Goal: Task Accomplishment & Management: Manage account settings

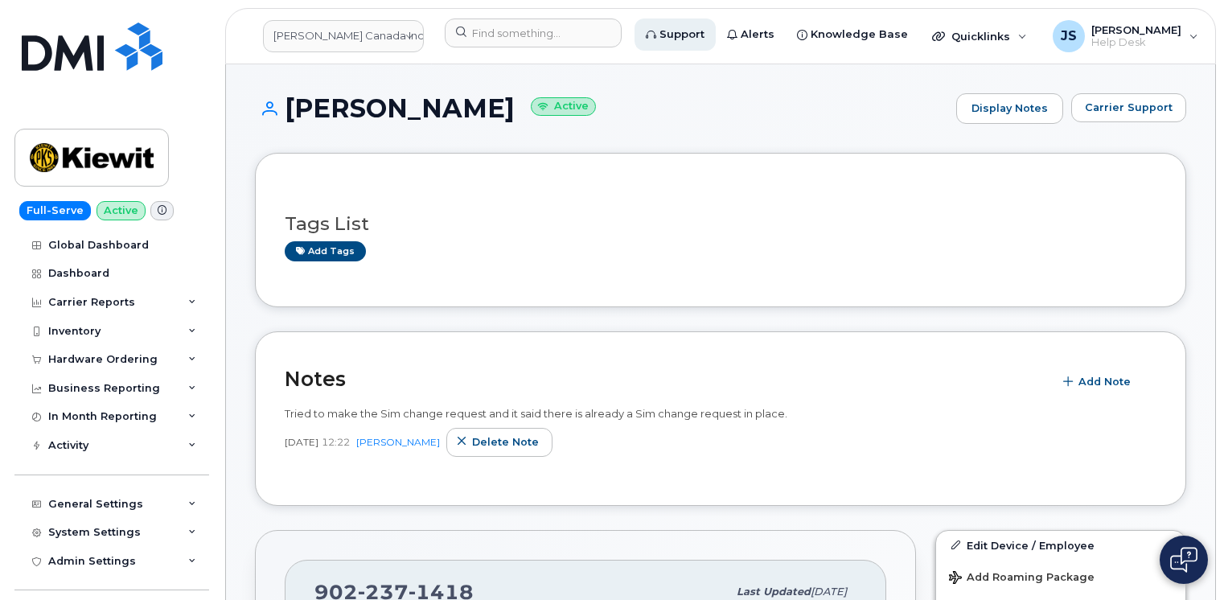
scroll to position [307, 0]
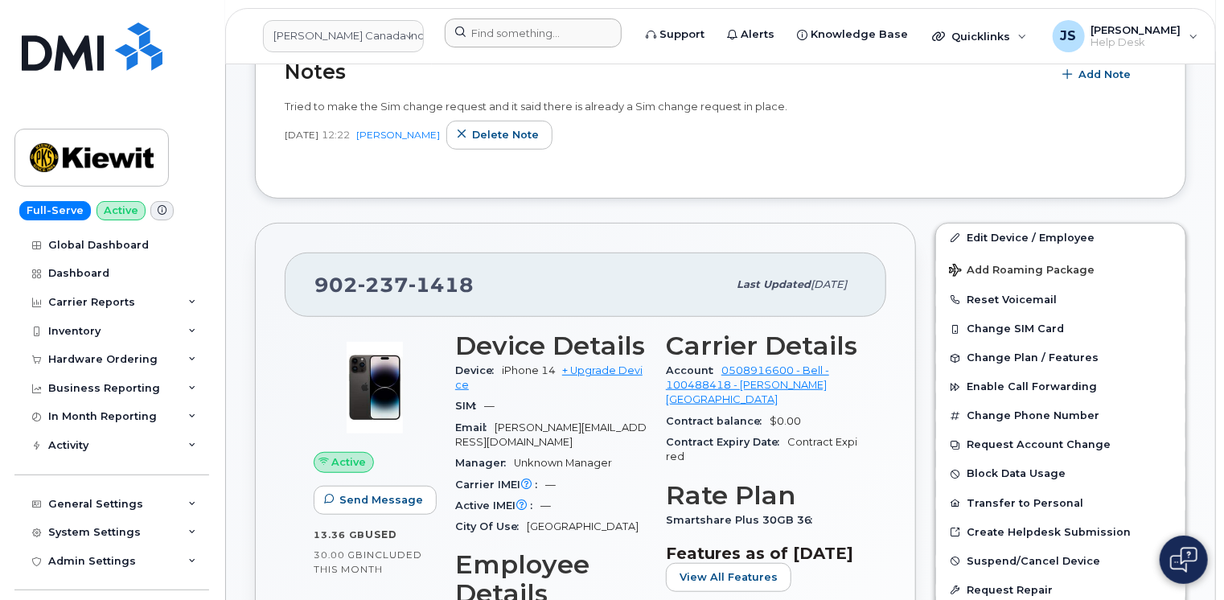
drag, startPoint x: 537, startPoint y: 17, endPoint x: 524, endPoint y: 37, distance: 23.9
drag, startPoint x: 524, startPoint y: 37, endPoint x: 493, endPoint y: 32, distance: 31.7
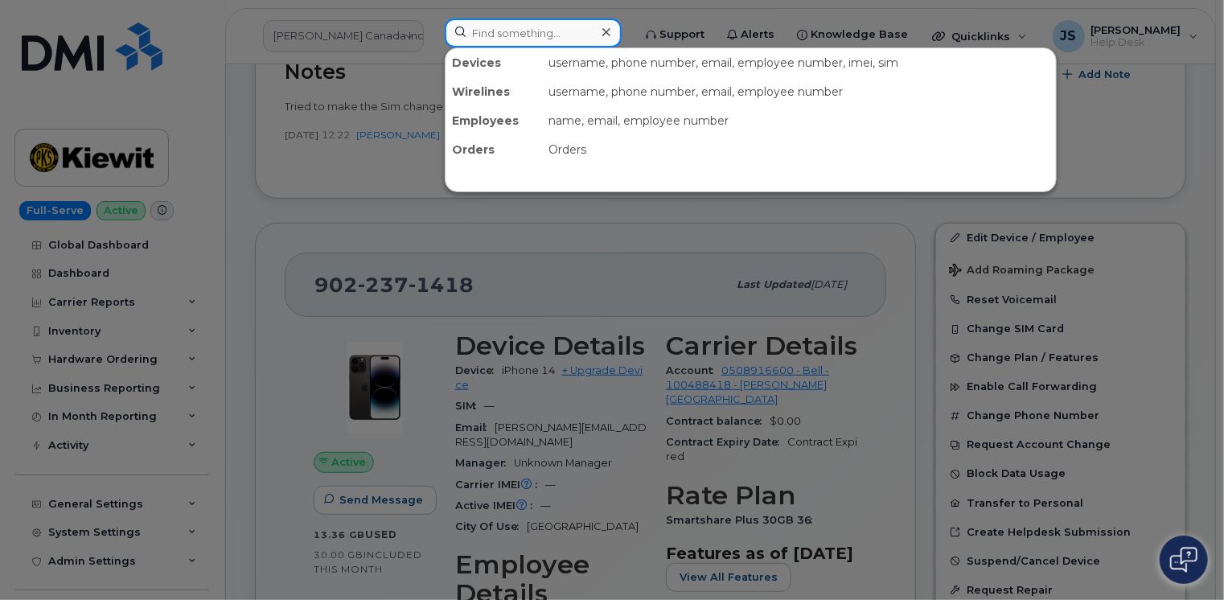
paste input "361-828-1849"
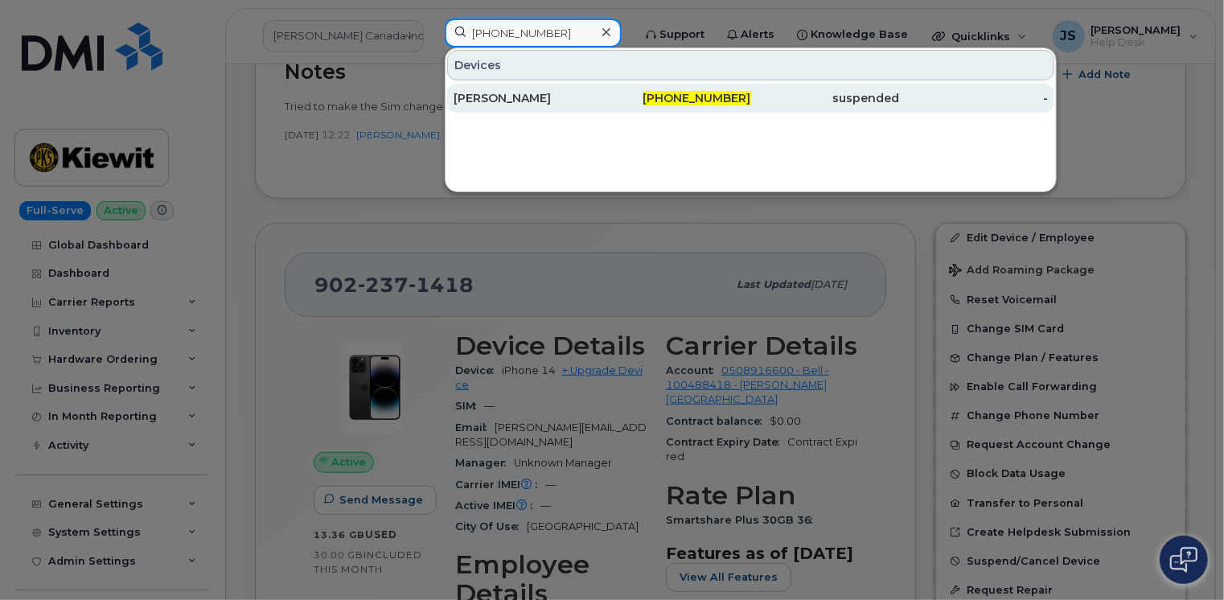
type input "361-828-1849"
click at [515, 92] on div "[PERSON_NAME]" at bounding box center [527, 98] width 149 height 16
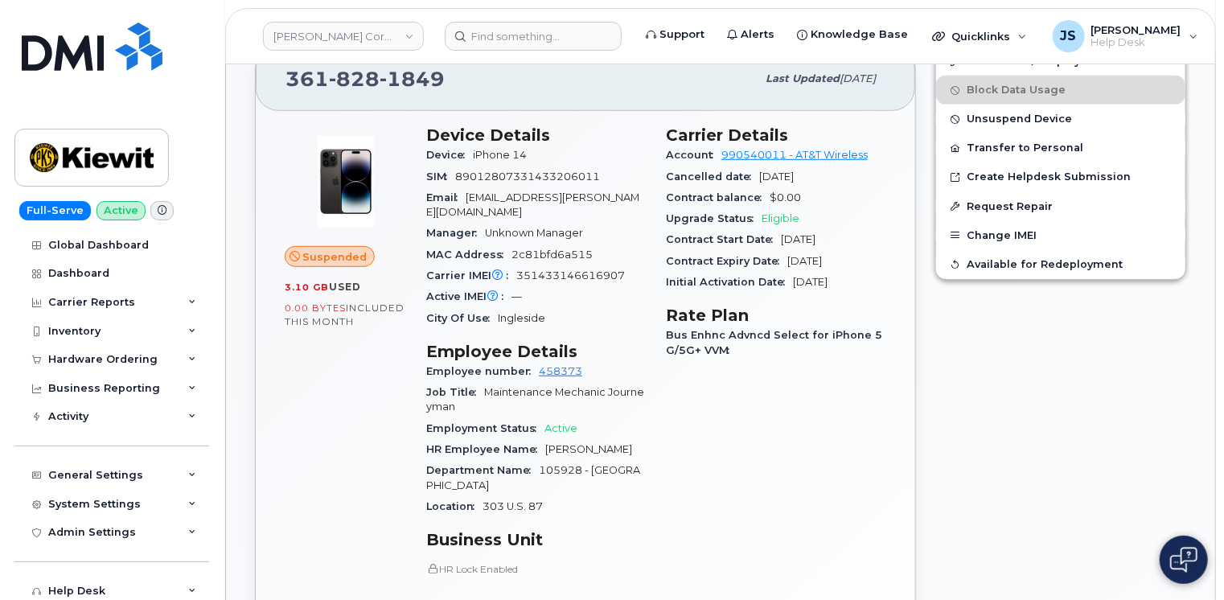
scroll to position [643, 0]
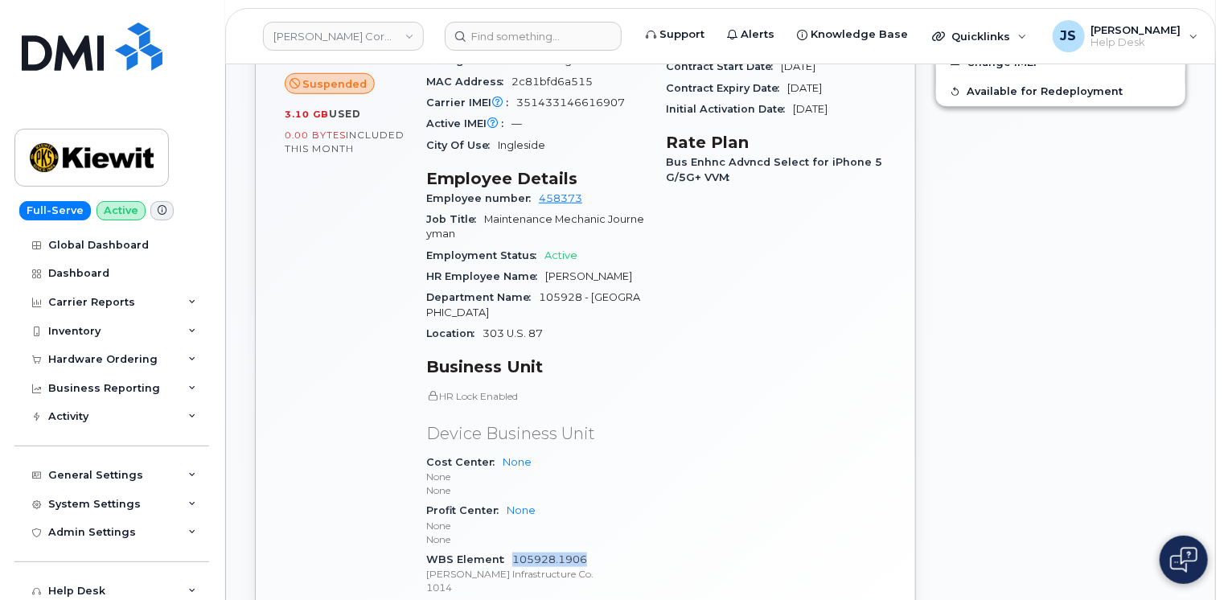
drag, startPoint x: 589, startPoint y: 548, endPoint x: 511, endPoint y: 541, distance: 77.5
click at [511, 549] on div "WBS Element 105928.1906 Kiewit Infrastructure Co. 1014" at bounding box center [536, 573] width 220 height 49
drag, startPoint x: 511, startPoint y: 541, endPoint x: 527, endPoint y: 548, distance: 17.6
copy link "105928.1906"
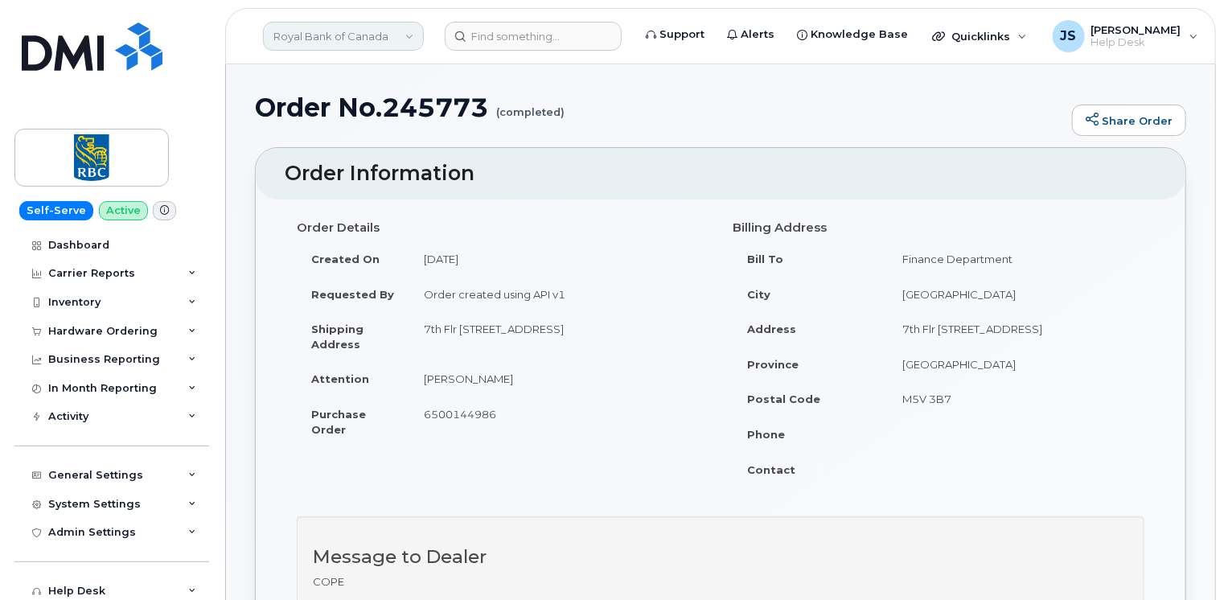
click at [388, 40] on link "Royal Bank of Canada" at bounding box center [343, 36] width 161 height 29
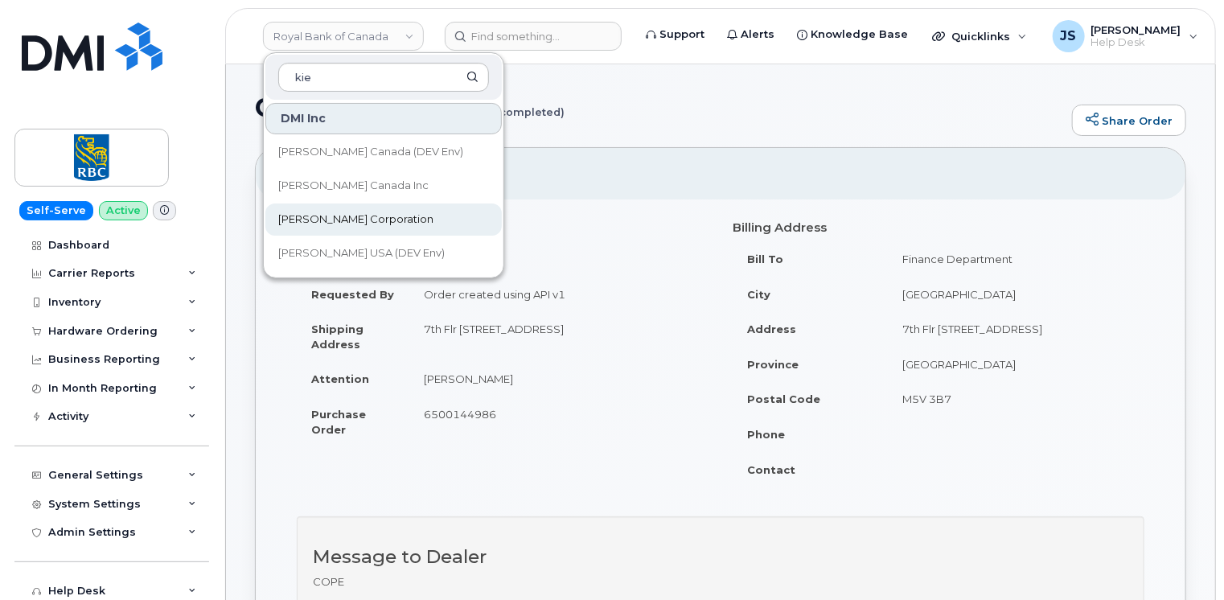
type input "kie"
click at [322, 220] on span "[PERSON_NAME] Corporation" at bounding box center [355, 219] width 155 height 16
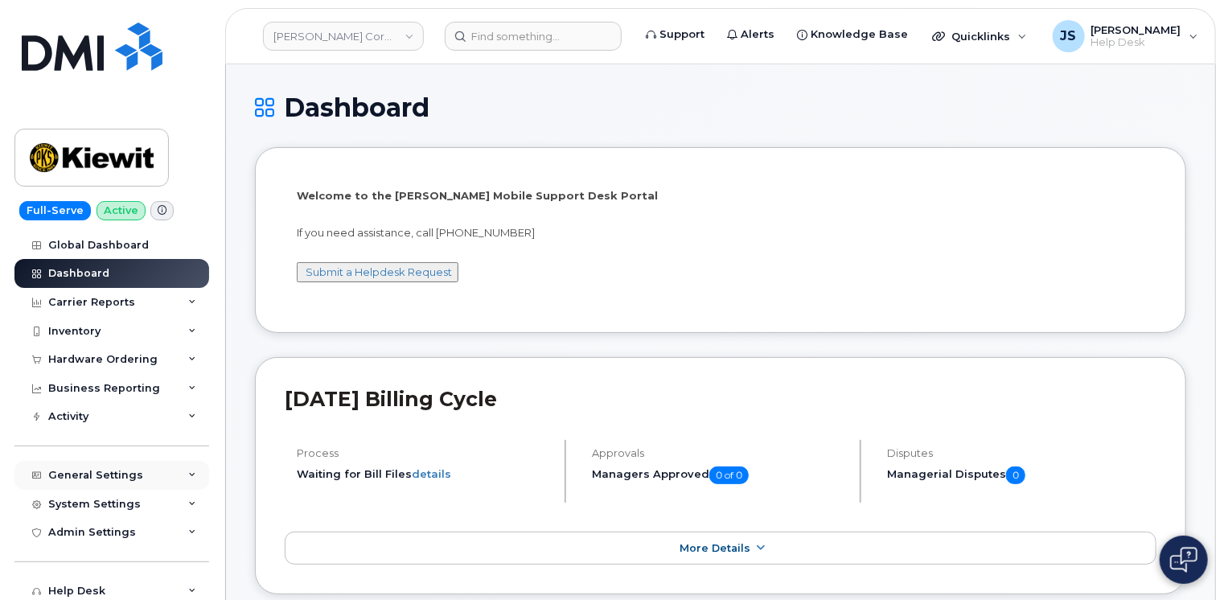
click at [188, 474] on icon at bounding box center [192, 475] width 8 height 8
click at [111, 543] on link "Approval Mapping" at bounding box center [126, 535] width 166 height 31
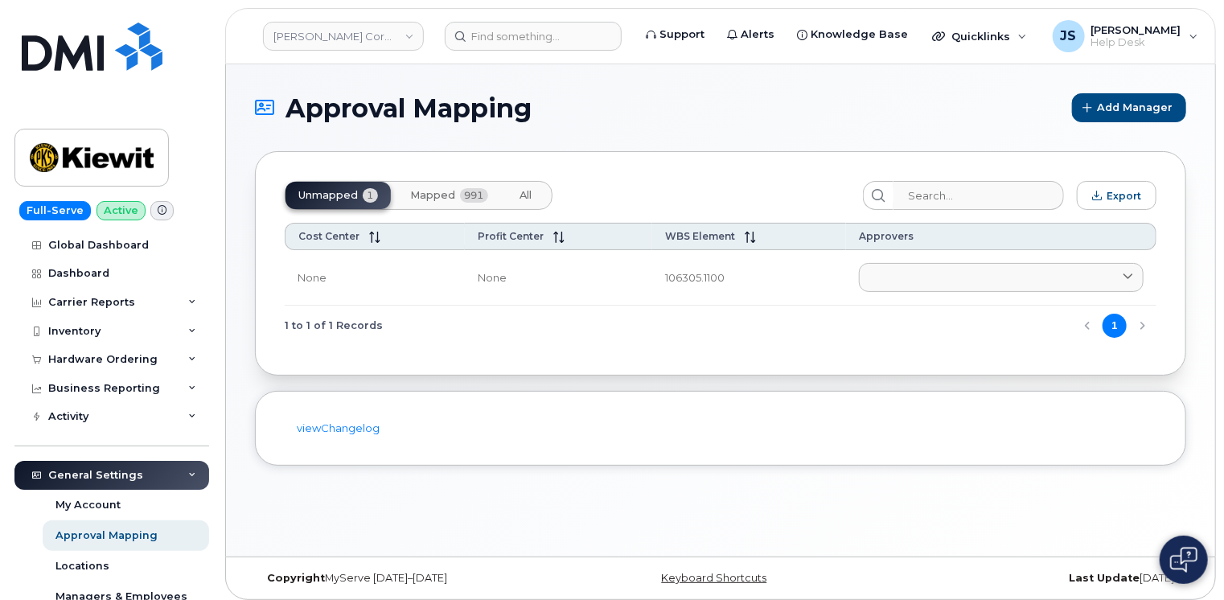
click at [421, 191] on span "Mapped" at bounding box center [432, 195] width 45 height 13
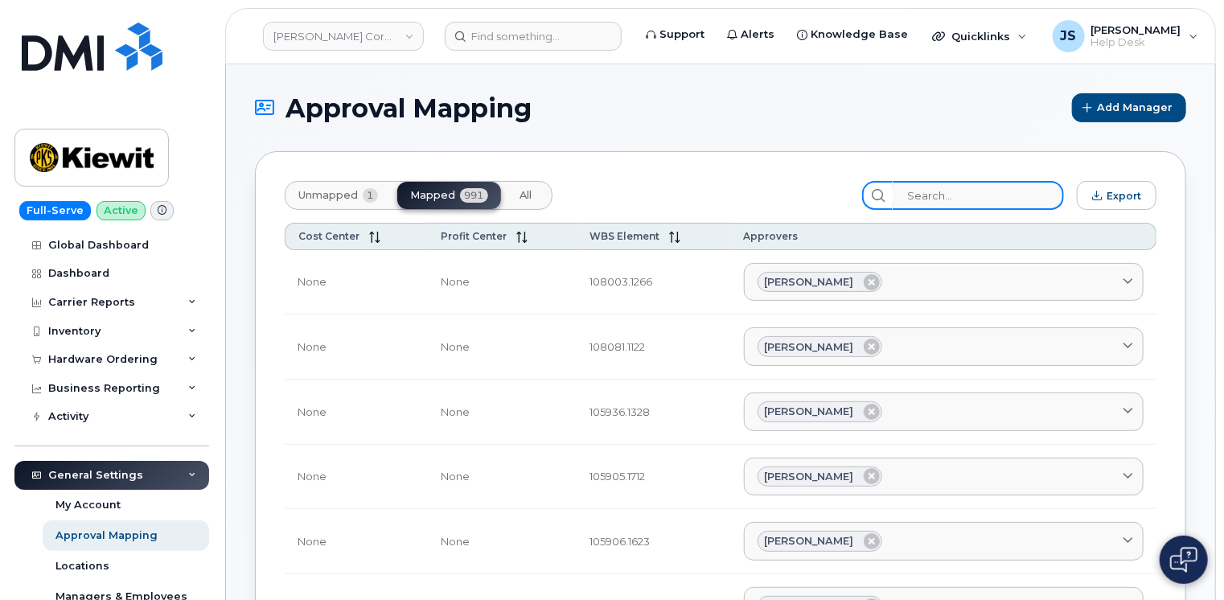
paste input "105928.1906"
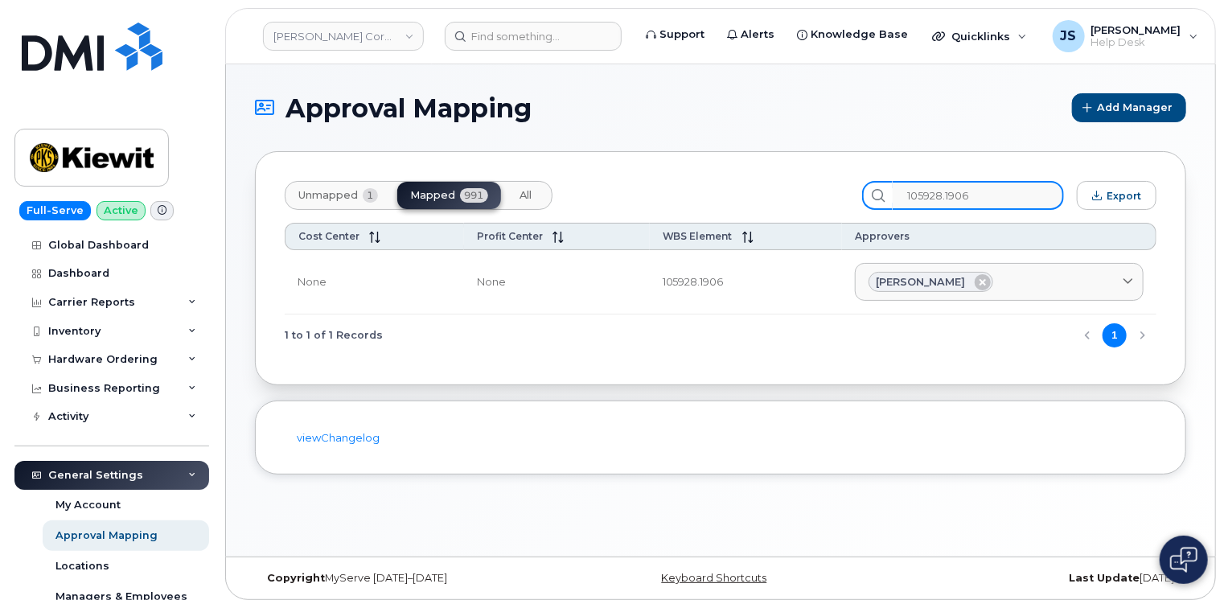
type input "105928.1906"
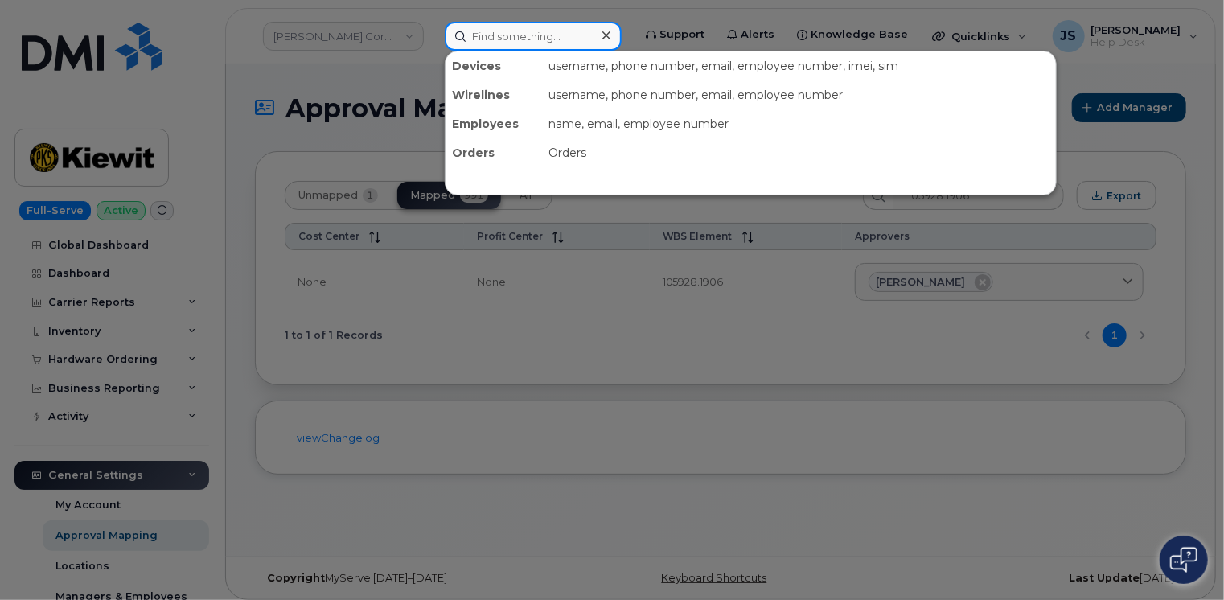
paste input "808-476-9973"
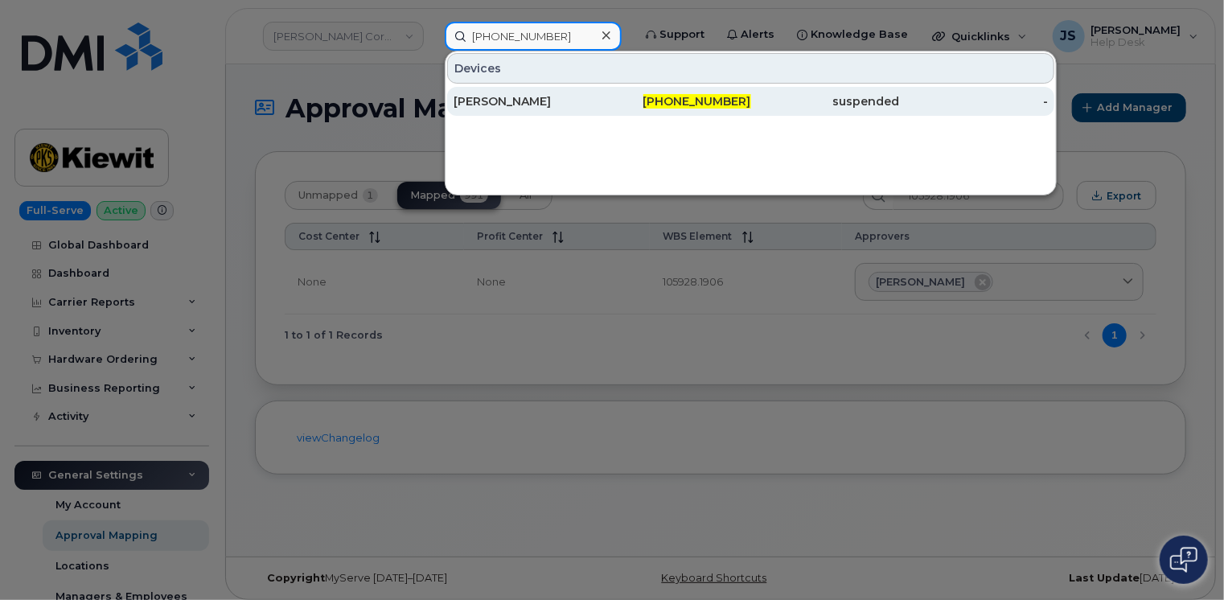
type input "808-476-9973"
click at [517, 105] on div "Charley Cluck Jr" at bounding box center [527, 101] width 149 height 16
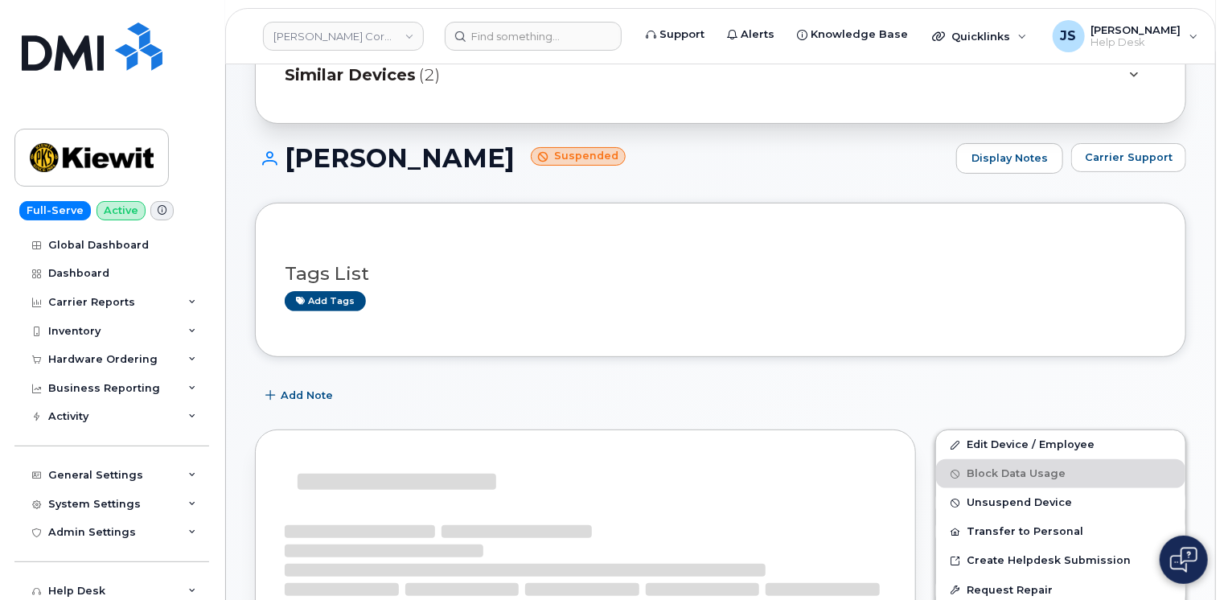
scroll to position [241, 0]
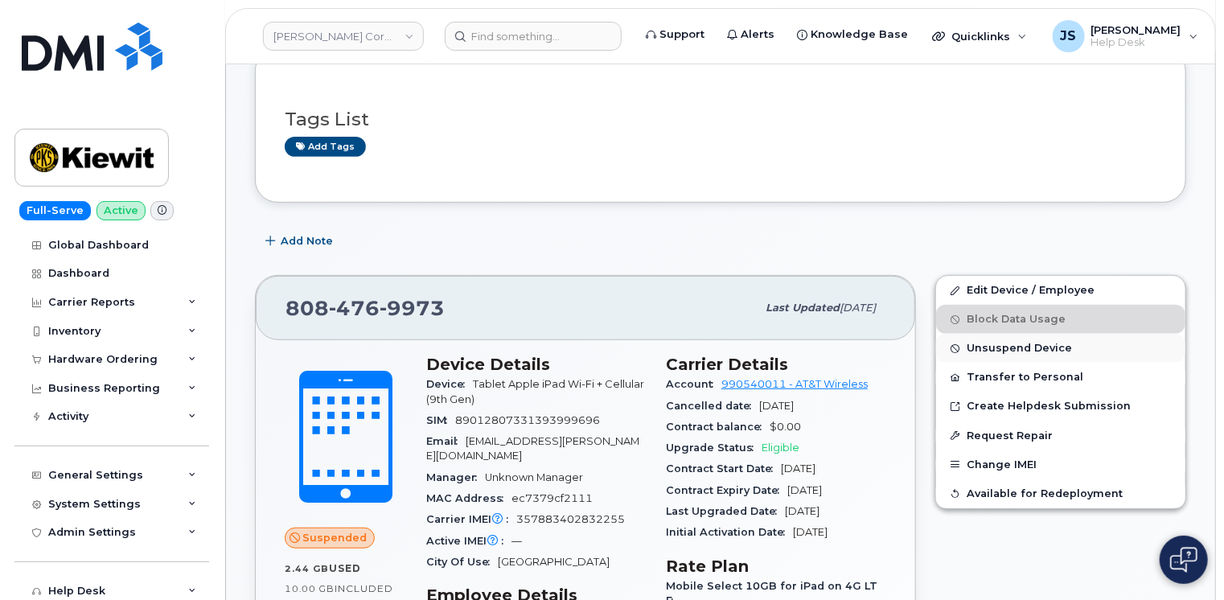
click at [1007, 346] on span "Unsuspend Device" at bounding box center [1018, 349] width 105 height 12
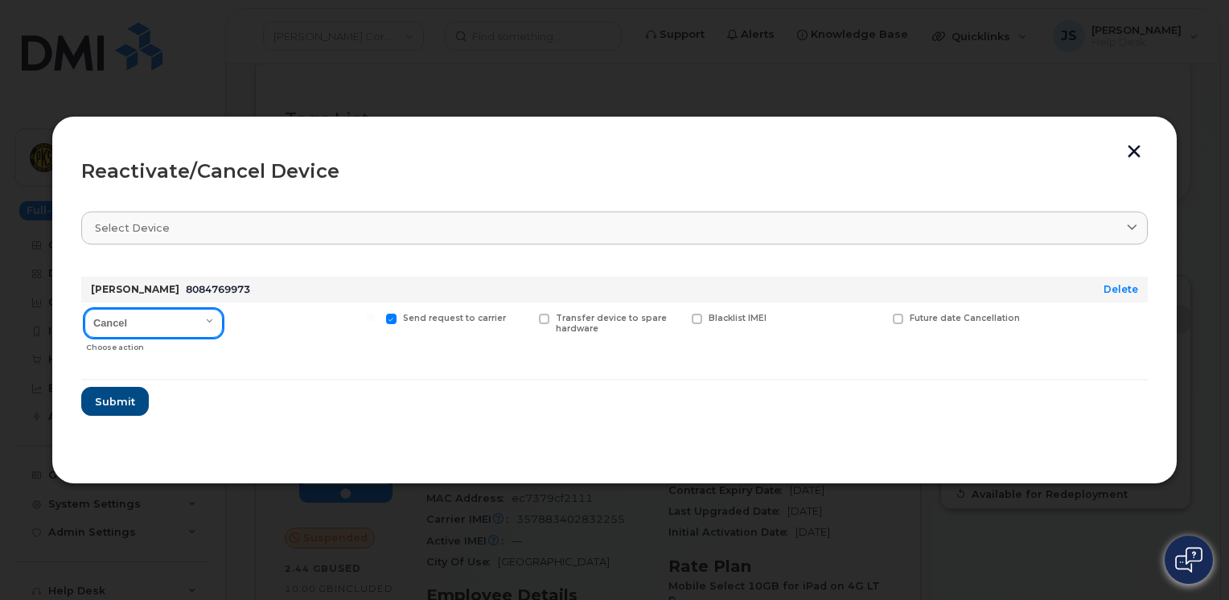
click at [216, 323] on select "Cancel Reactivate" at bounding box center [153, 323] width 138 height 29
select select "[object Object]"
click at [84, 309] on select "Cancel Reactivate" at bounding box center [153, 323] width 138 height 29
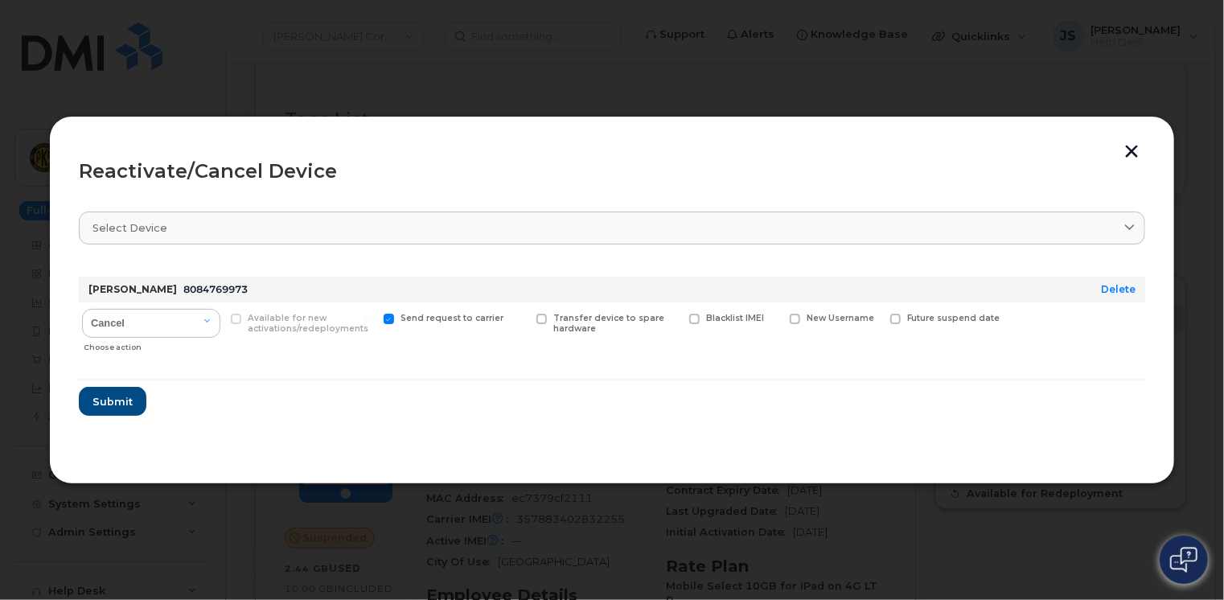
click at [1134, 148] on button "button" at bounding box center [1131, 153] width 24 height 17
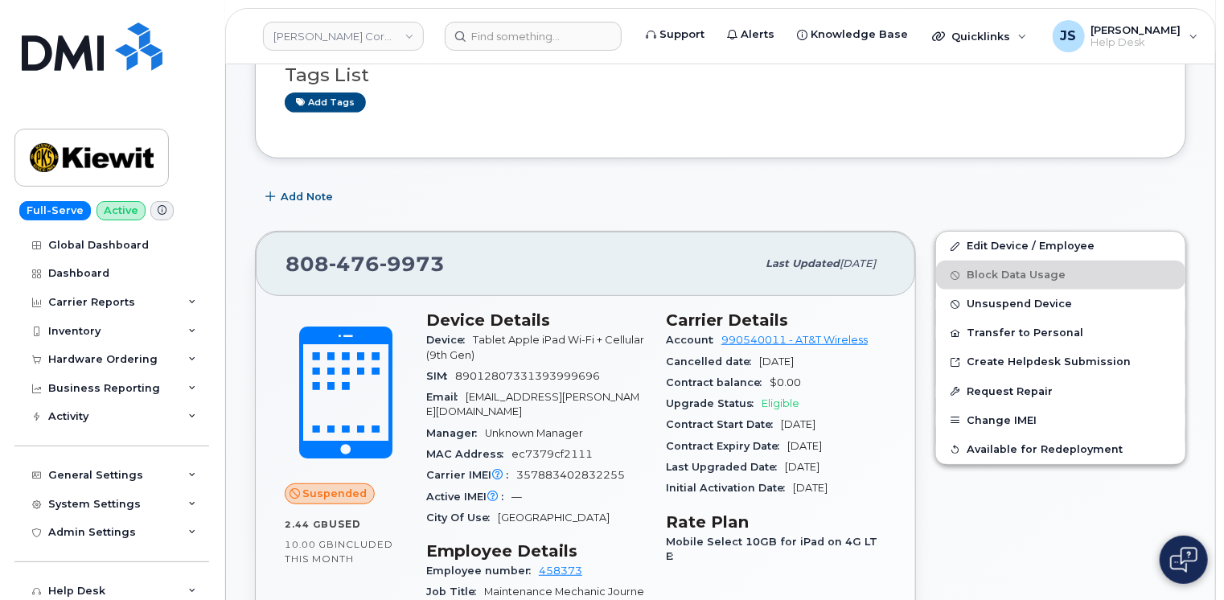
scroll to position [322, 0]
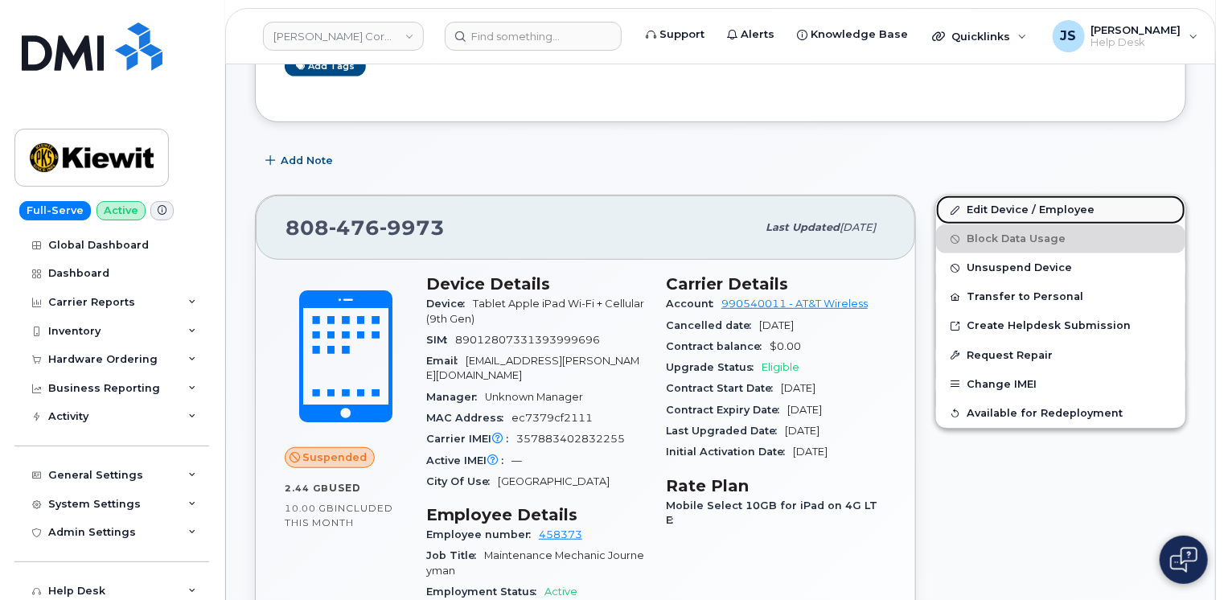
click at [1040, 203] on link "Edit Device / Employee" at bounding box center [1060, 209] width 249 height 29
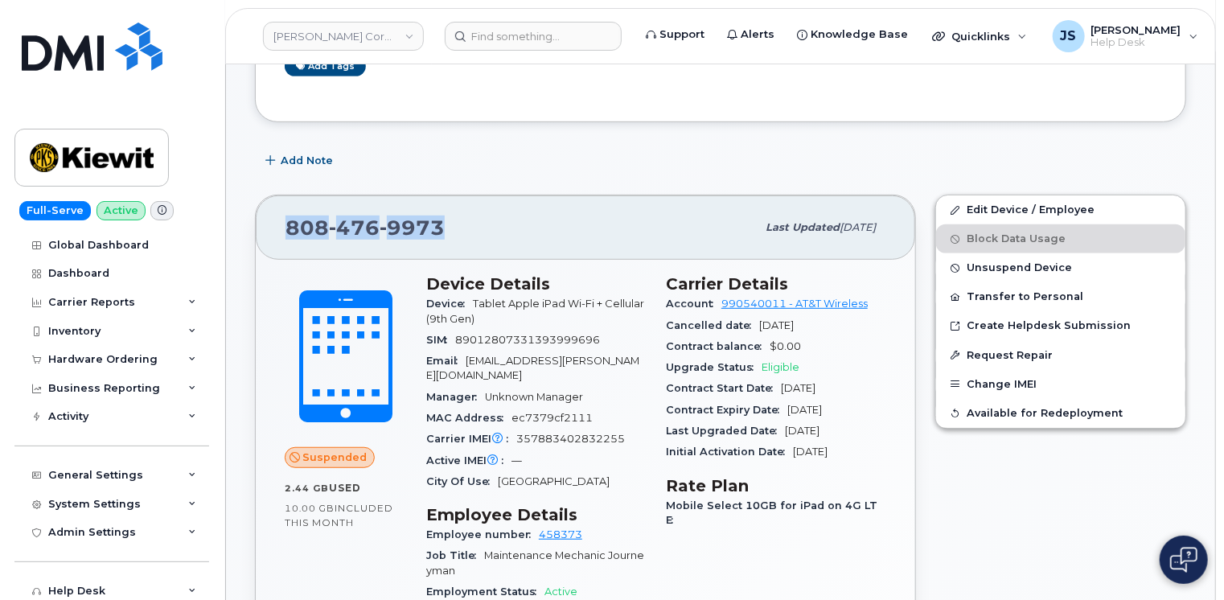
drag, startPoint x: 437, startPoint y: 228, endPoint x: 280, endPoint y: 233, distance: 157.7
click at [280, 233] on div "808 476 9973 Last updated Aug 20, 2025" at bounding box center [585, 227] width 659 height 64
drag, startPoint x: 280, startPoint y: 233, endPoint x: 300, endPoint y: 234, distance: 20.1
copy span "808 476 9973"
click at [1006, 201] on link "Edit Device / Employee" at bounding box center [1060, 209] width 249 height 29
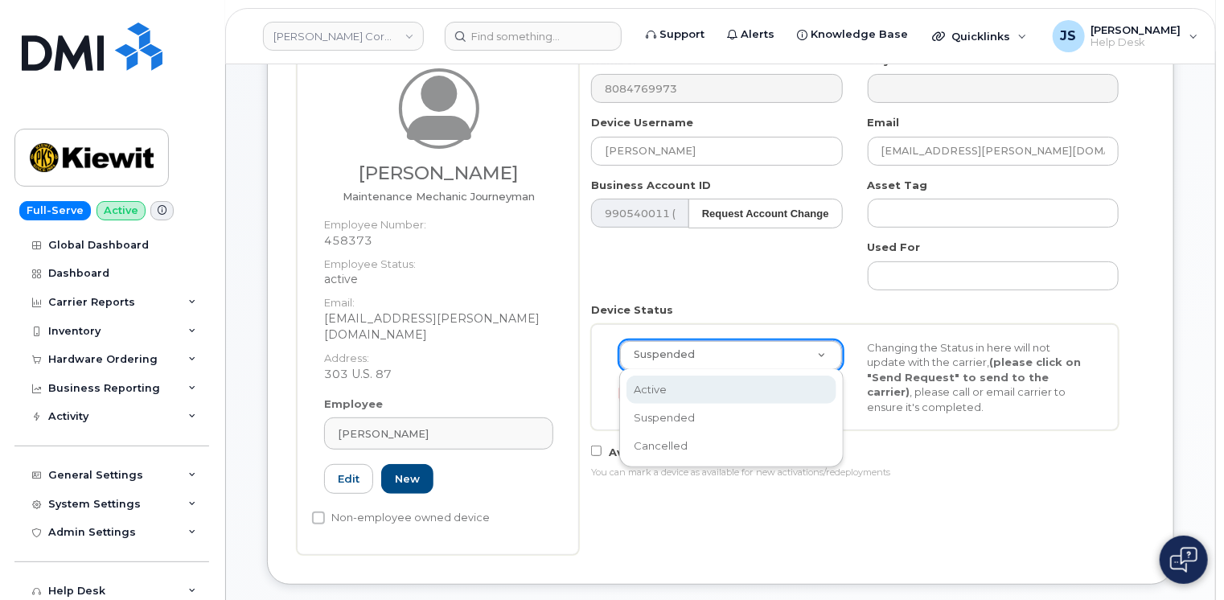
scroll to position [0, 4]
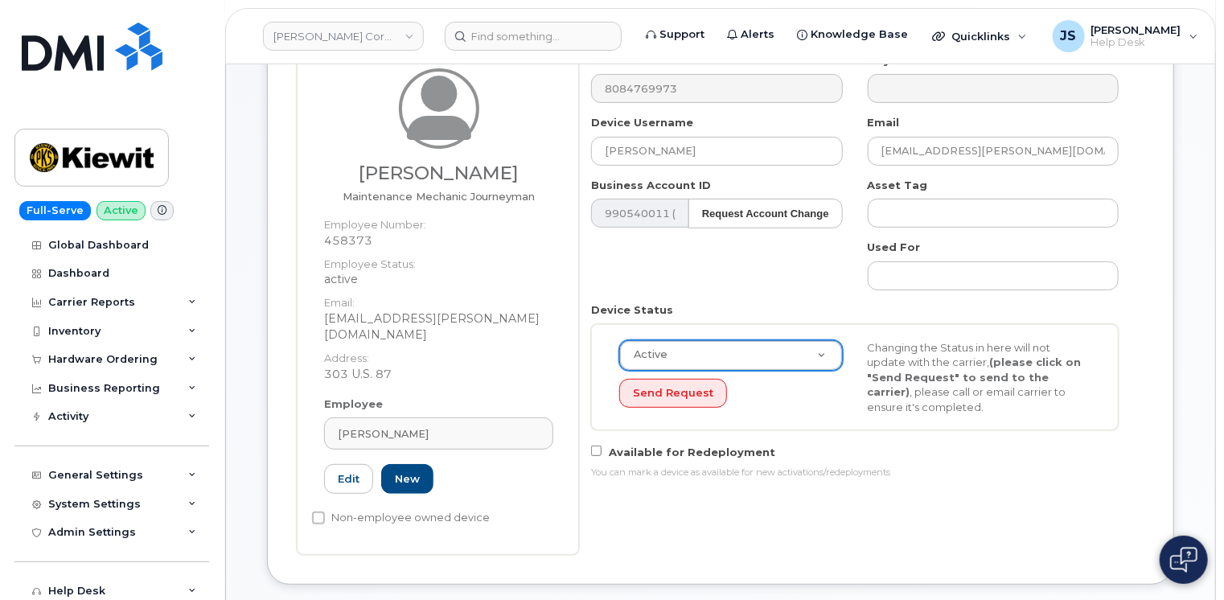
select select "active"
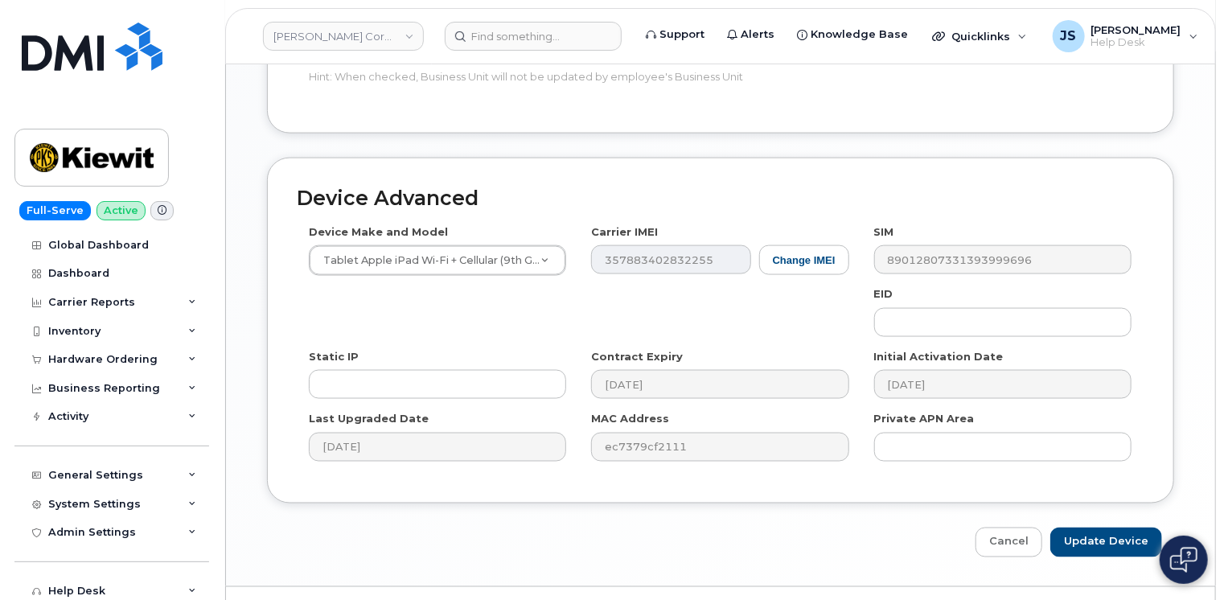
scroll to position [1093, 0]
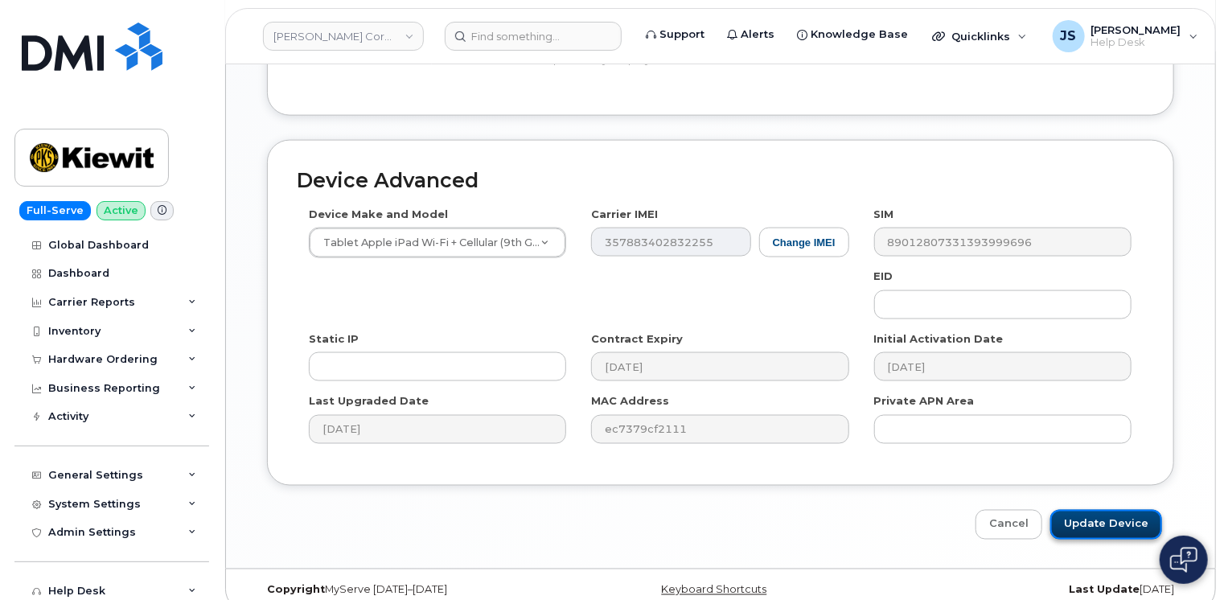
click at [1106, 511] on input "Update Device" at bounding box center [1106, 525] width 112 height 30
type input "Saving..."
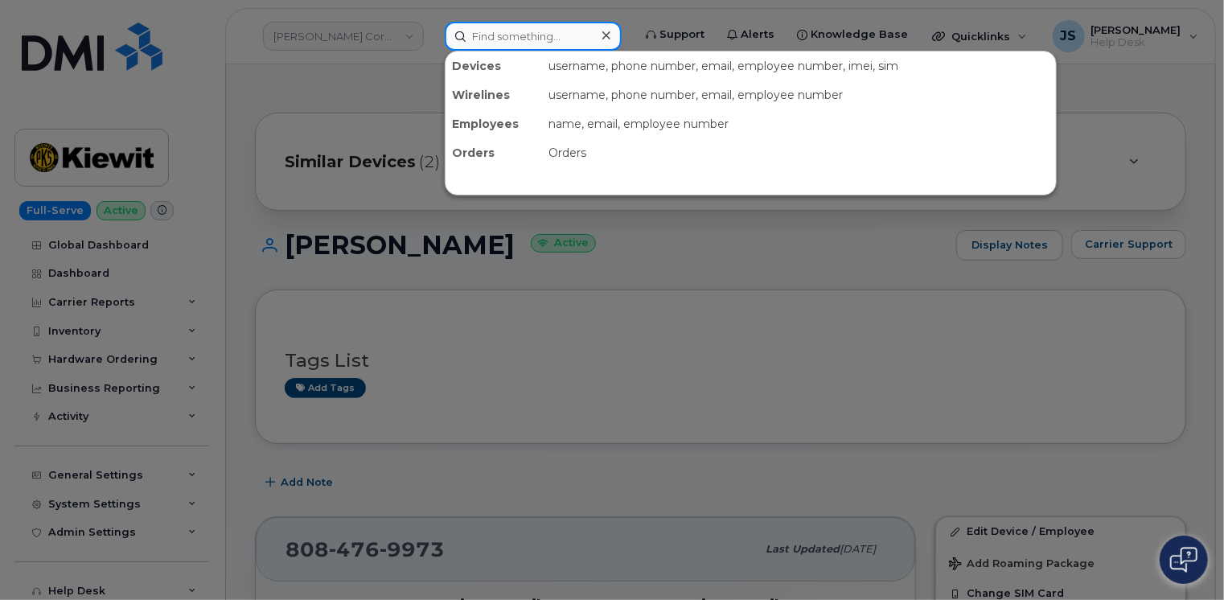
paste input "361-828-1849"
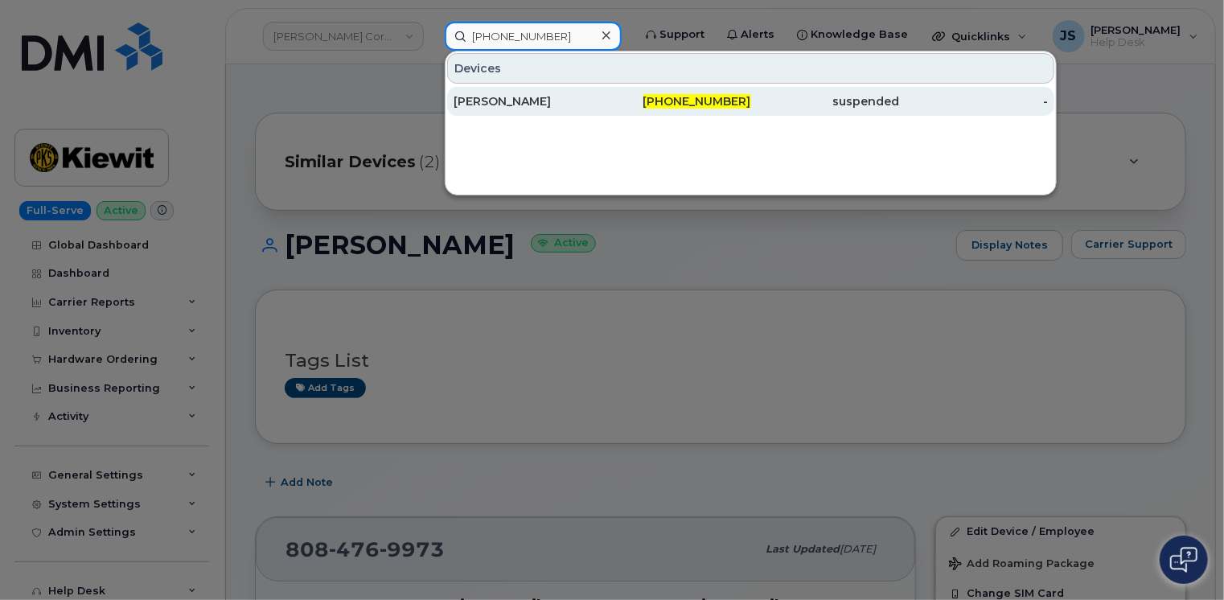
type input "361-828-1849"
click at [485, 98] on div "Charley Cluck Jr" at bounding box center [527, 101] width 149 height 16
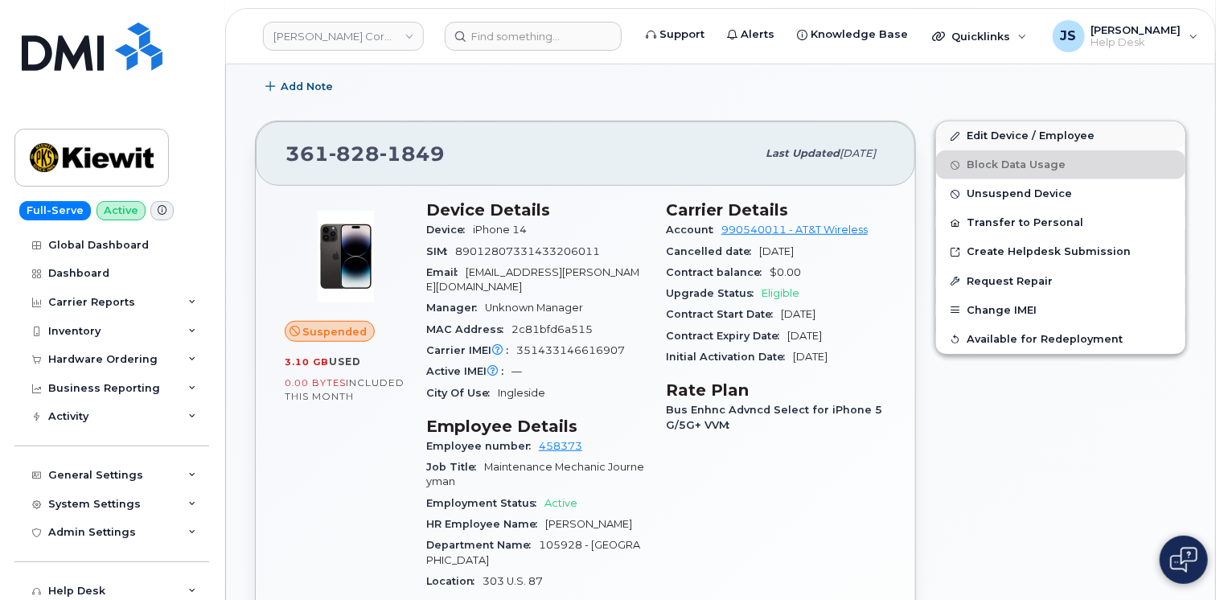
scroll to position [402, 0]
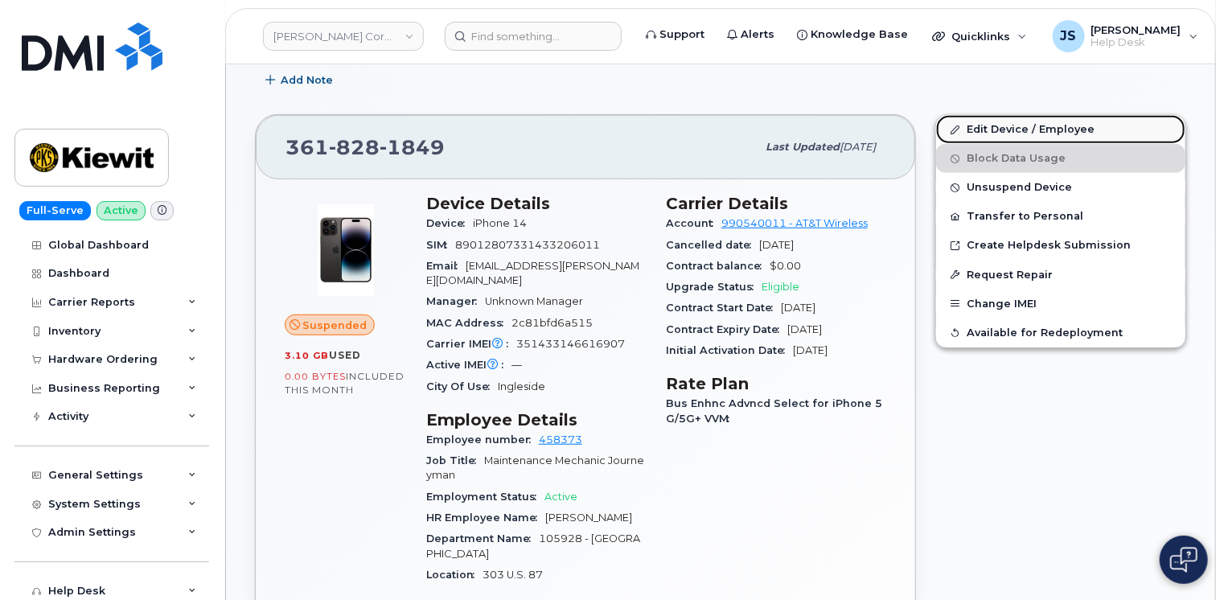
click at [1024, 127] on link "Edit Device / Employee" at bounding box center [1060, 129] width 249 height 29
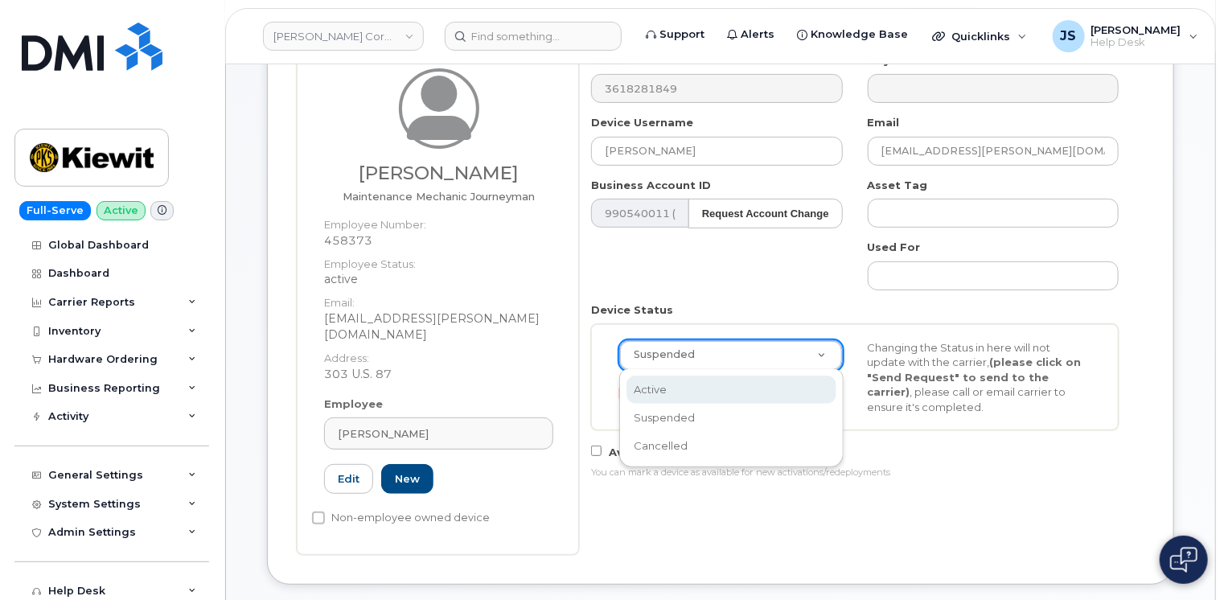
scroll to position [0, 4]
select select "active"
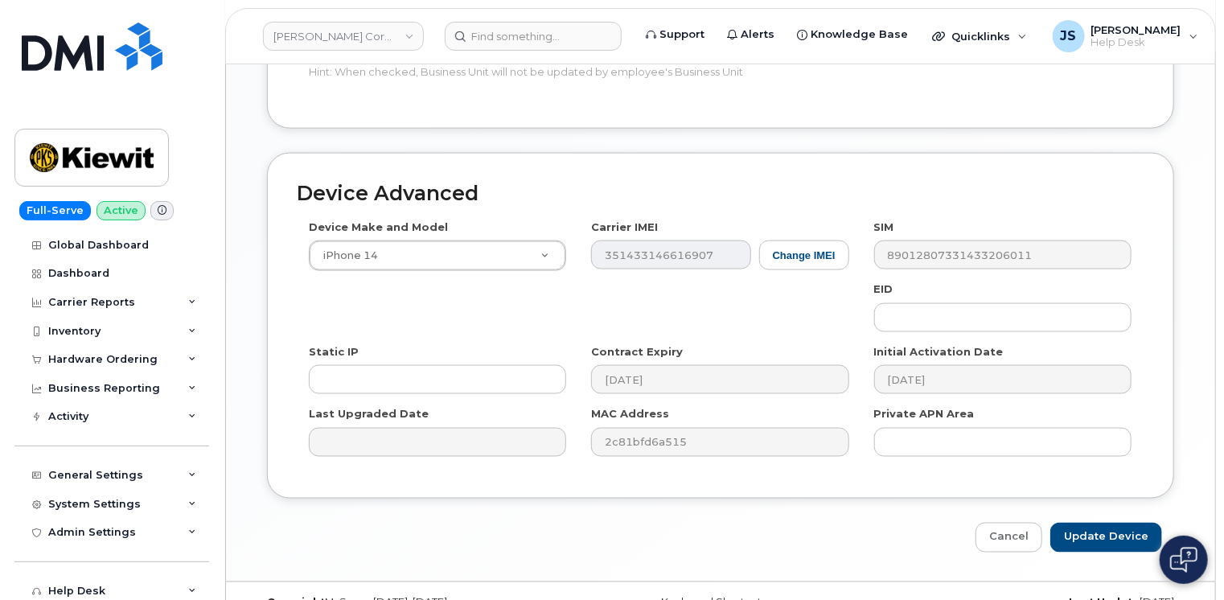
scroll to position [1093, 0]
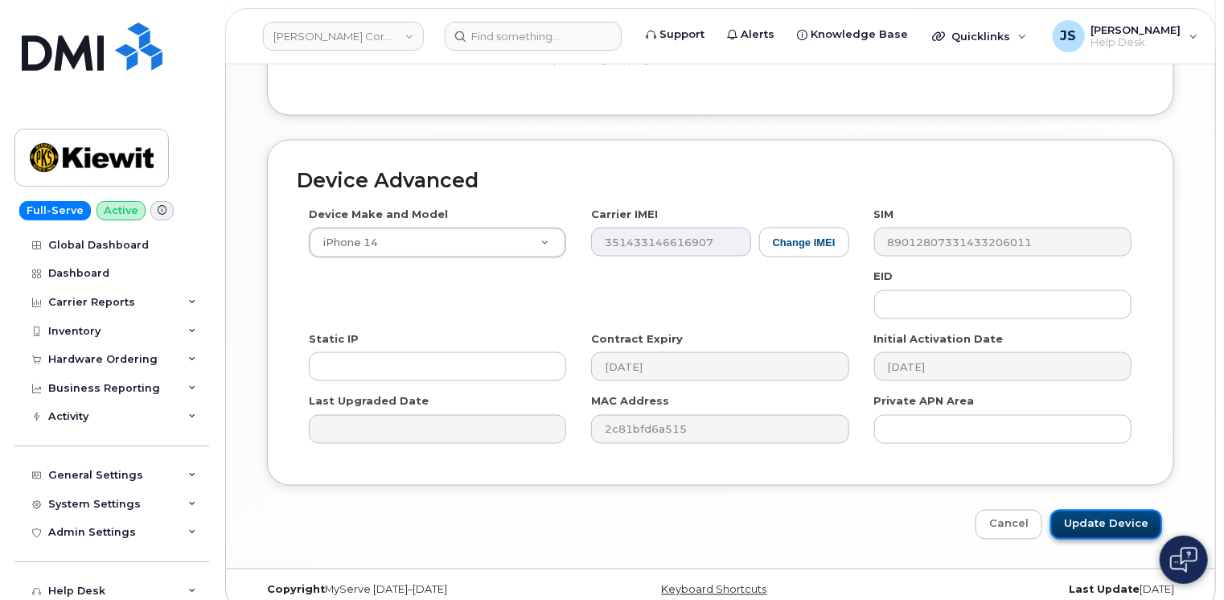
click at [1110, 510] on input "Update Device" at bounding box center [1106, 525] width 112 height 30
type input "Saving..."
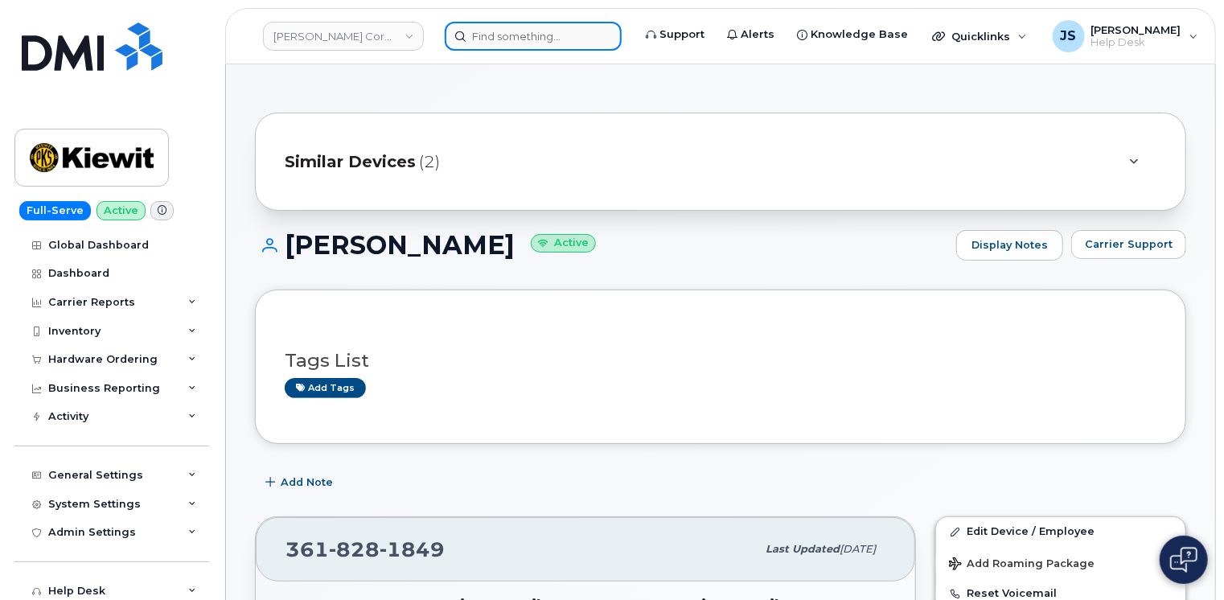
click at [524, 31] on input at bounding box center [533, 36] width 177 height 29
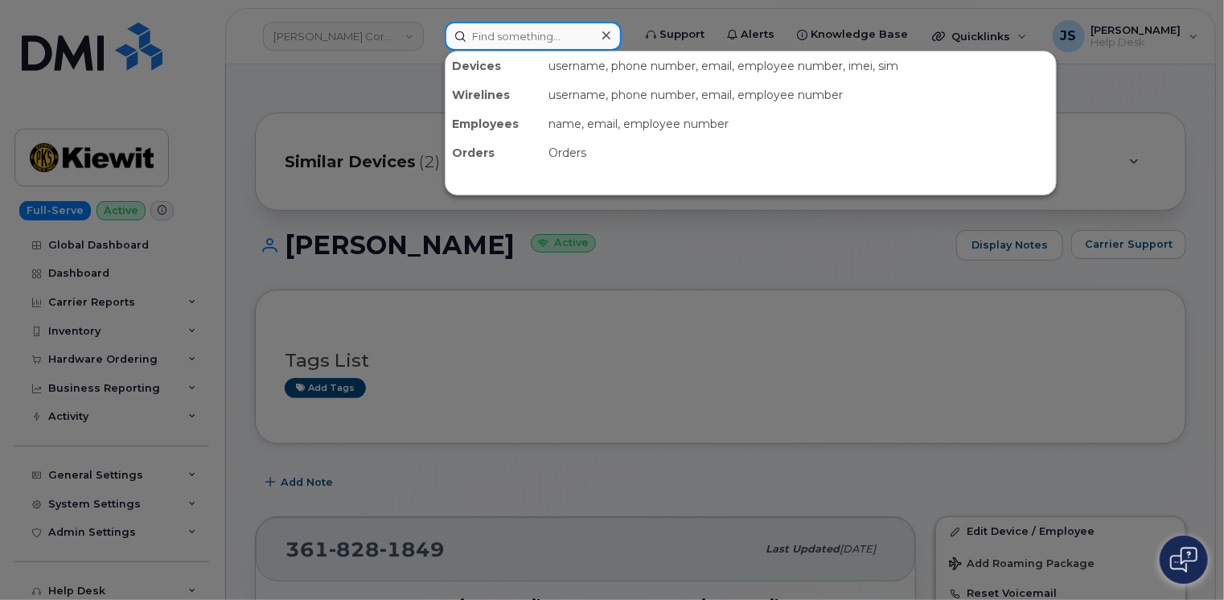
paste input "530-708-7003"
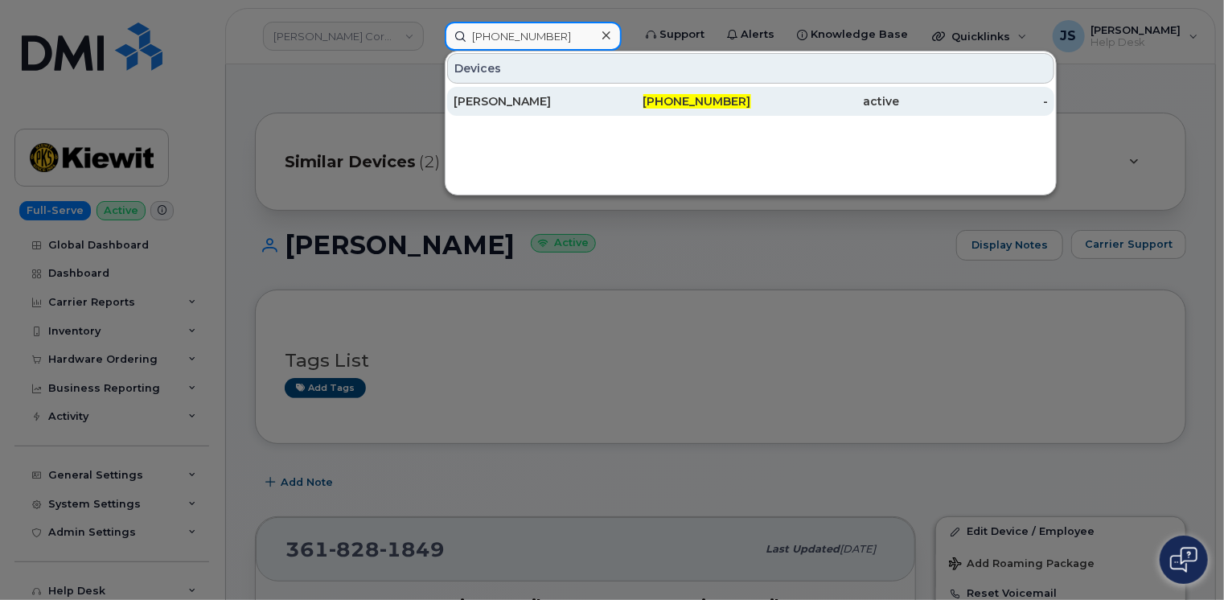
type input "530-708-7003"
click at [515, 100] on div "Gary Evans" at bounding box center [527, 101] width 149 height 16
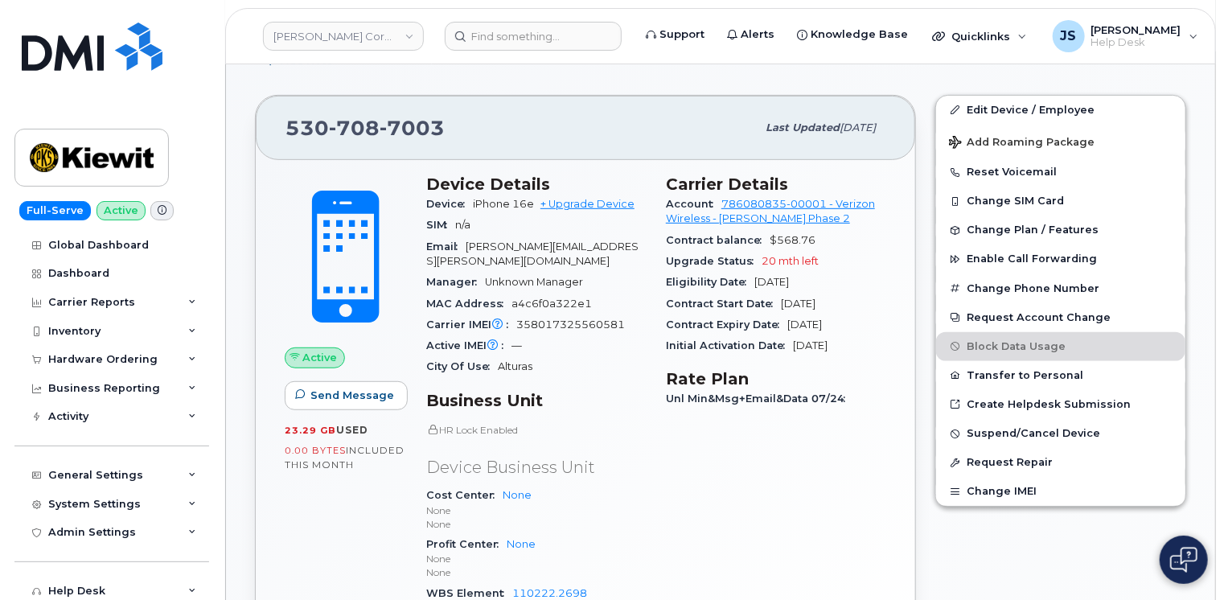
scroll to position [80, 0]
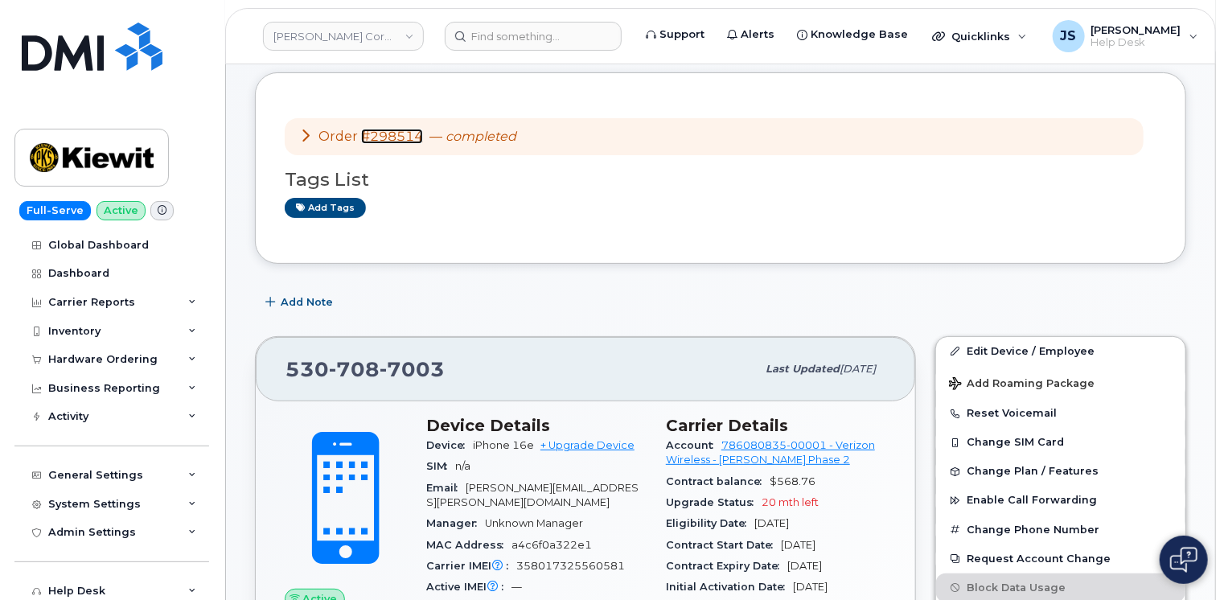
click at [396, 137] on link "#298514" at bounding box center [392, 136] width 62 height 15
click at [183, 474] on div "General Settings" at bounding box center [111, 475] width 195 height 29
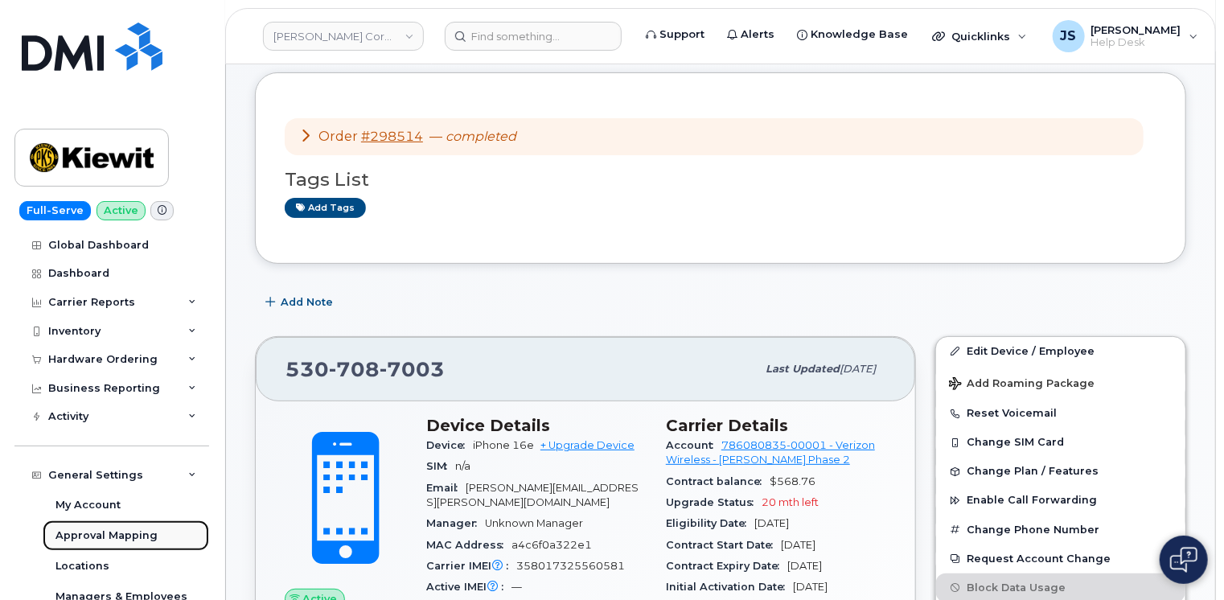
click at [113, 535] on div "Approval Mapping" at bounding box center [106, 535] width 102 height 14
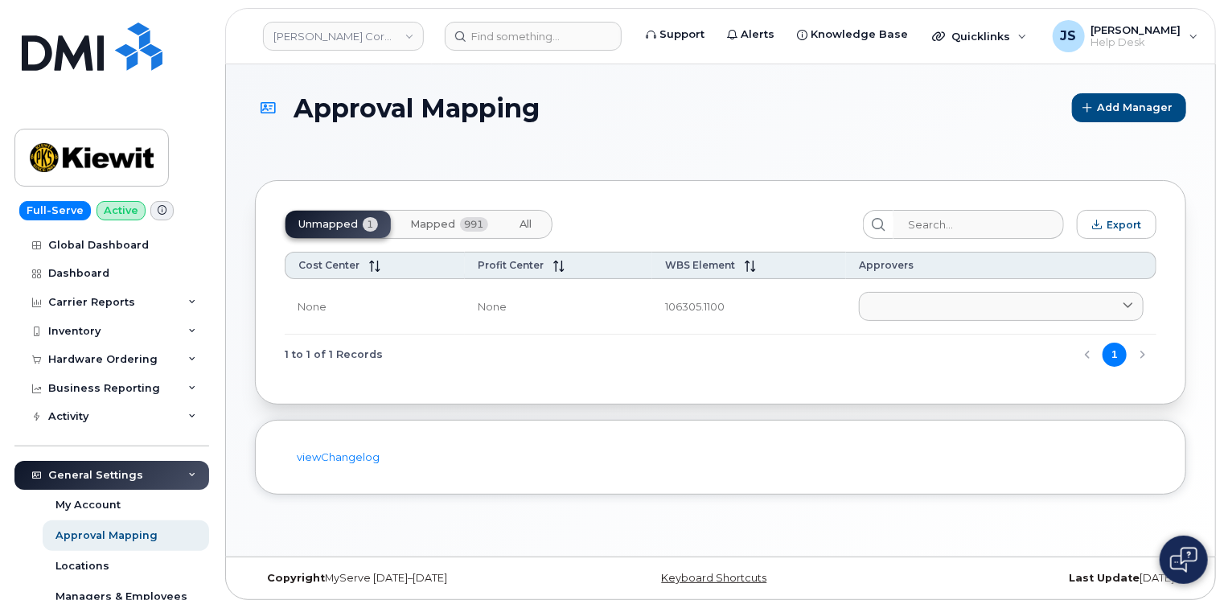
click at [447, 227] on span "Mapped" at bounding box center [432, 224] width 45 height 13
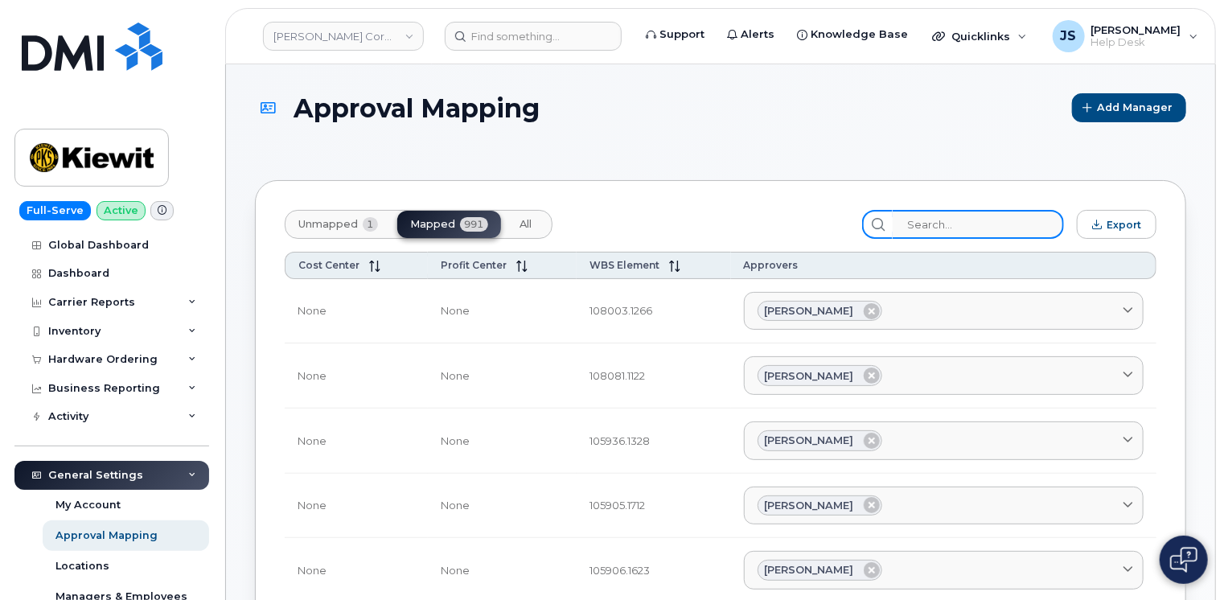
paste input "105919.1227"
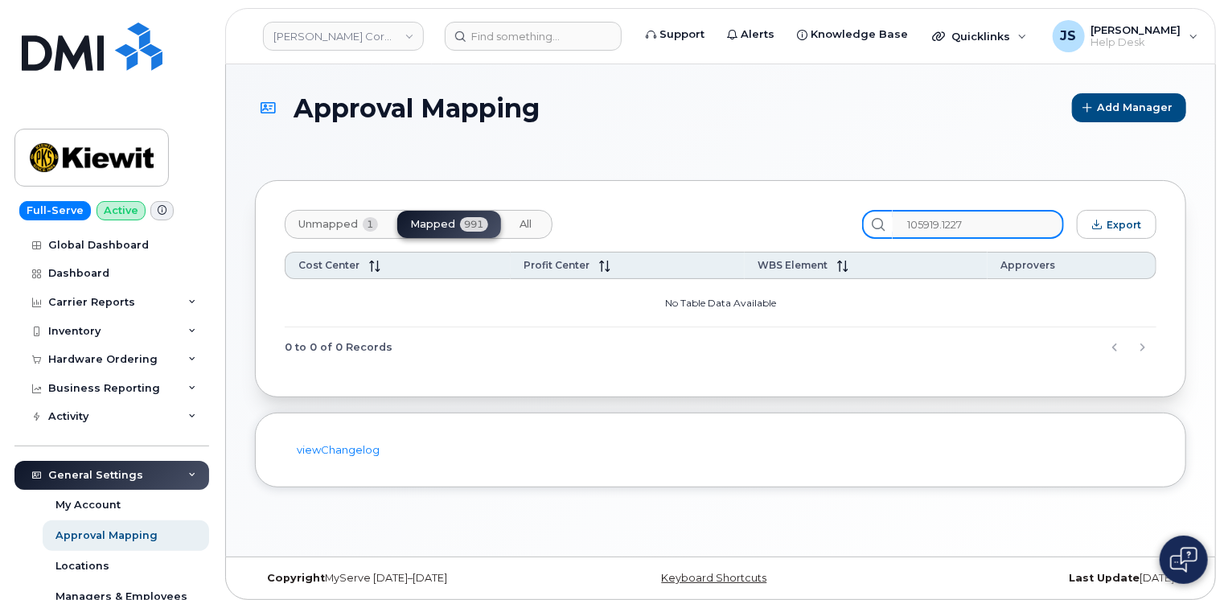
click at [1009, 220] on input "105919.1227" at bounding box center [977, 224] width 171 height 29
type input "105919.1227"
click at [296, 27] on link "Kiewit Corporation" at bounding box center [343, 36] width 161 height 29
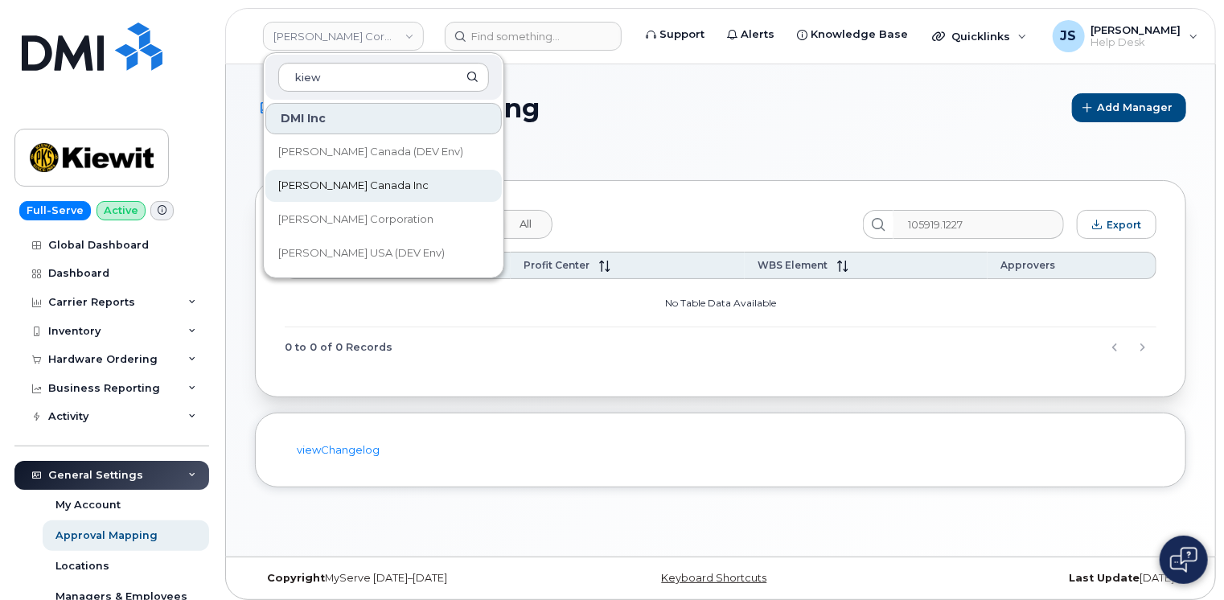
type input "kiew"
click at [318, 183] on span "[PERSON_NAME] Canada Inc" at bounding box center [353, 186] width 150 height 16
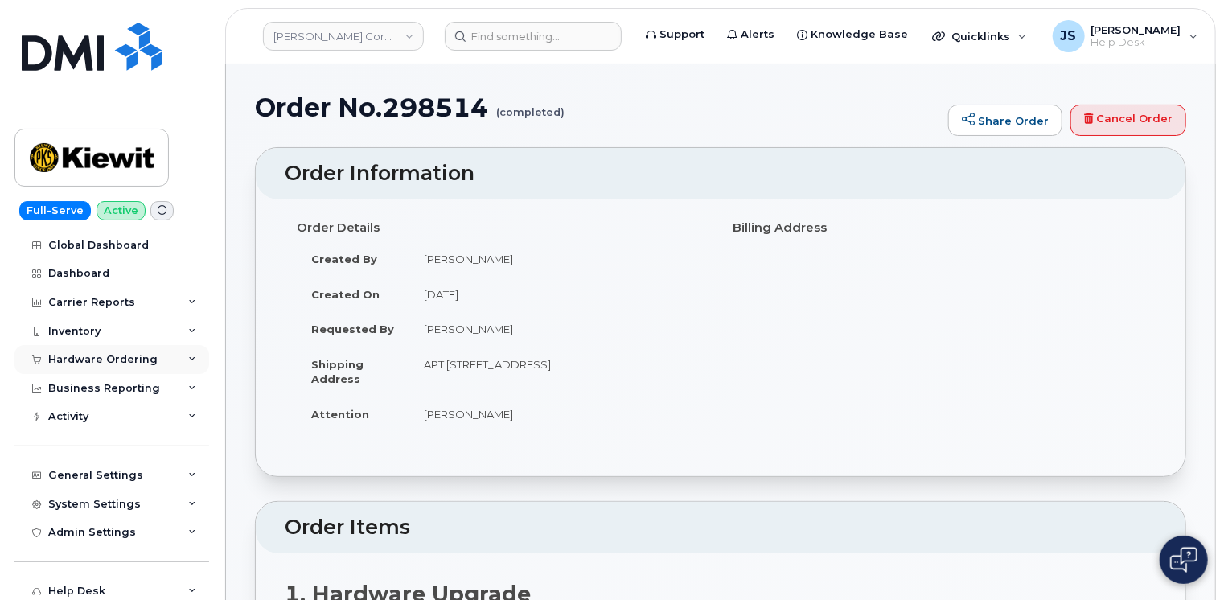
click at [188, 358] on icon at bounding box center [192, 359] width 8 height 8
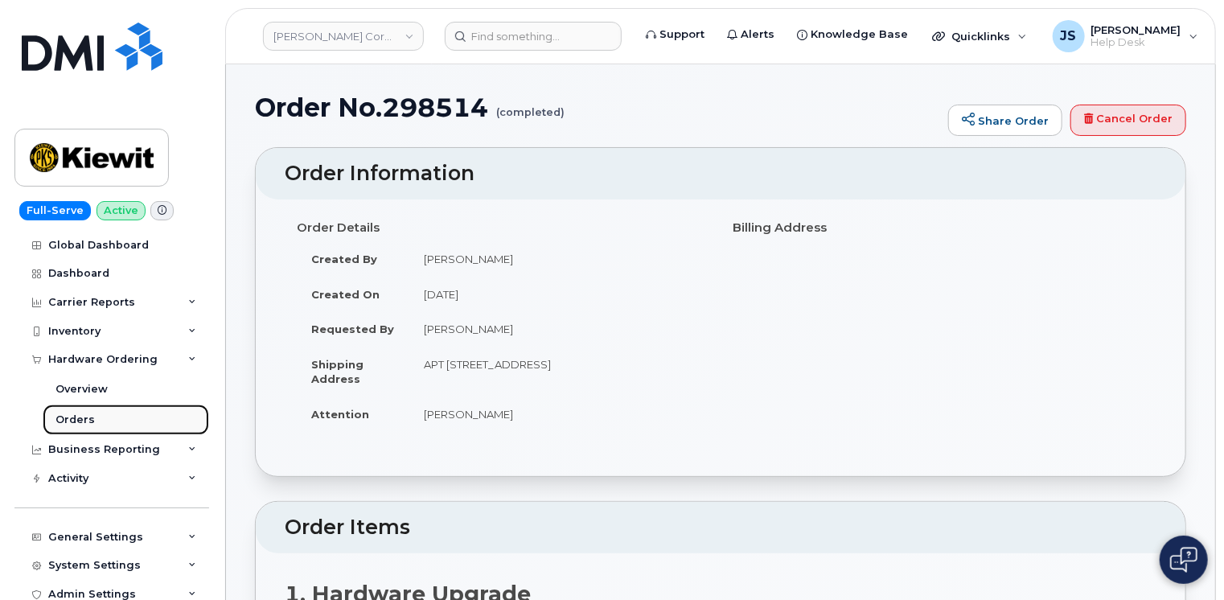
click at [89, 421] on div "Orders" at bounding box center [74, 419] width 39 height 14
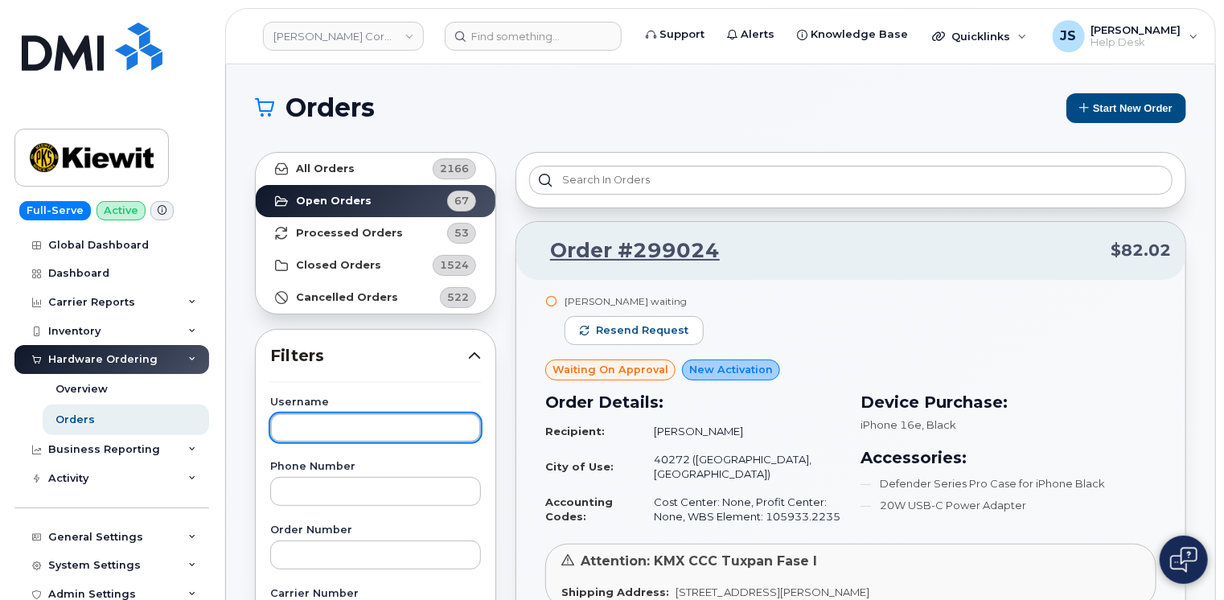
paste input "[PERSON_NAME]"
type input "[PERSON_NAME]"
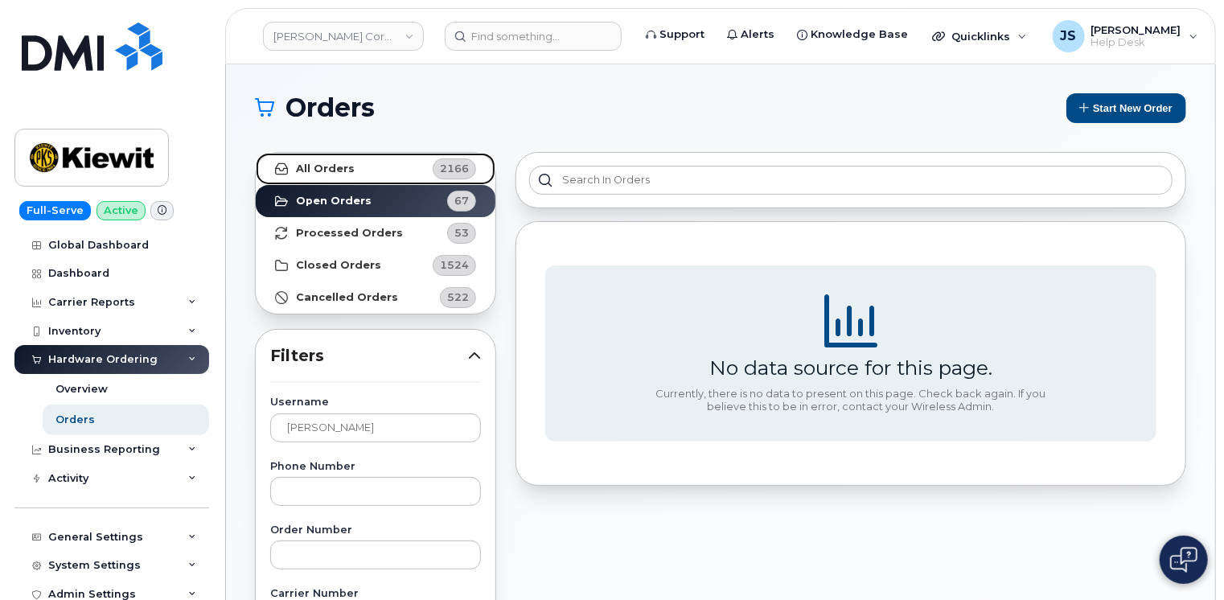
click at [336, 163] on strong "All Orders" at bounding box center [325, 168] width 59 height 13
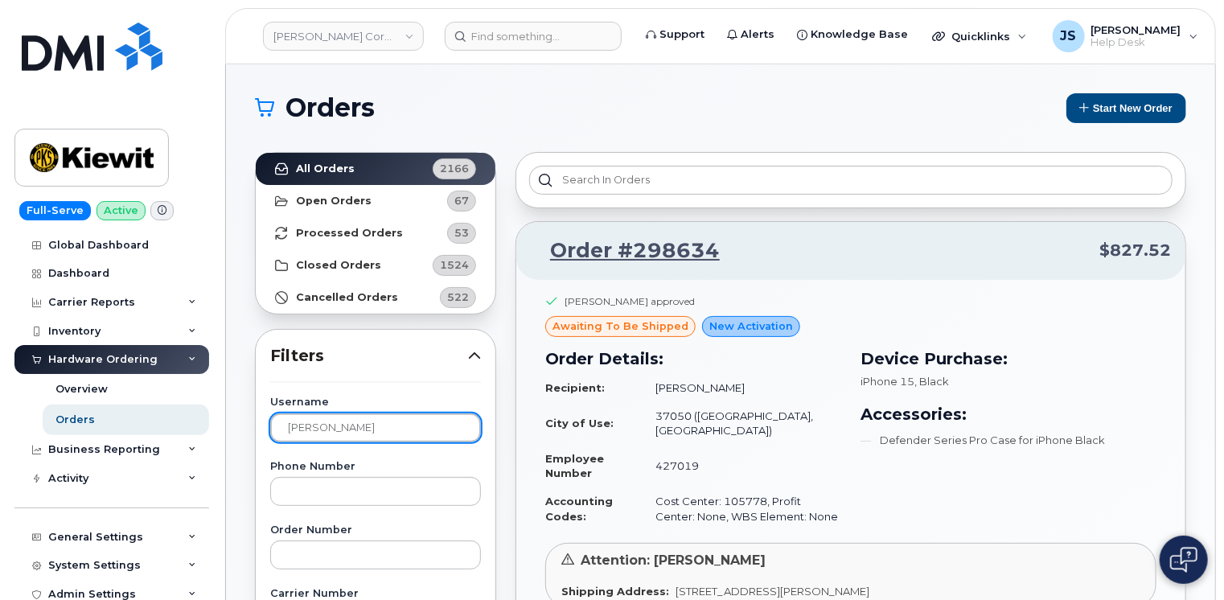
click at [402, 434] on input "[PERSON_NAME]" at bounding box center [375, 427] width 211 height 29
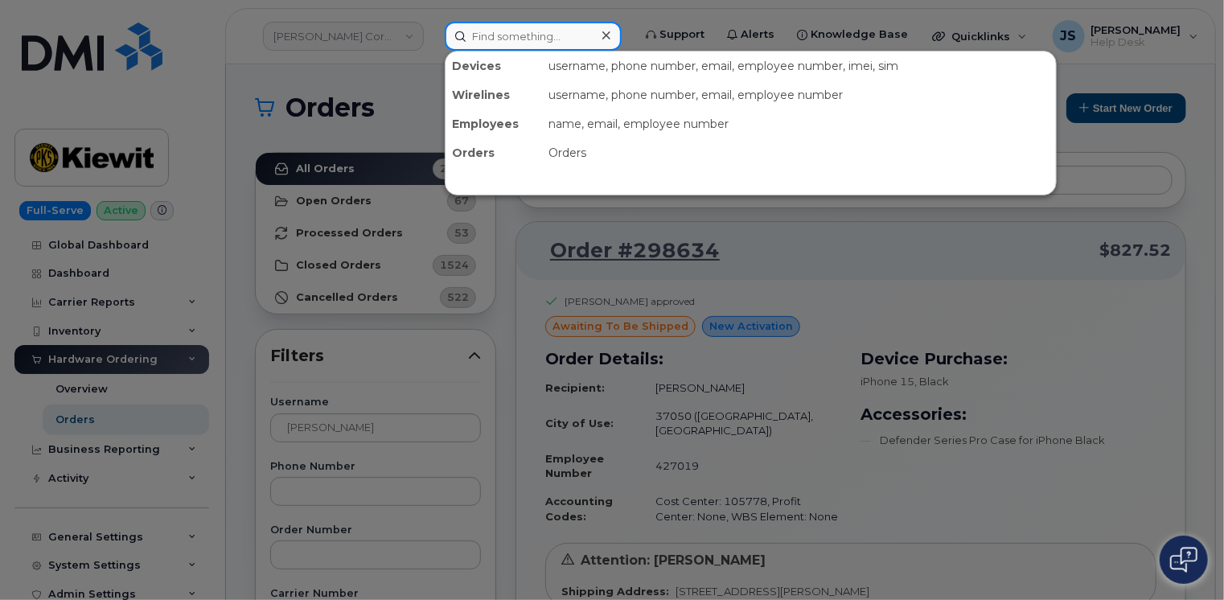
paste input "[PHONE_NUMBER]"
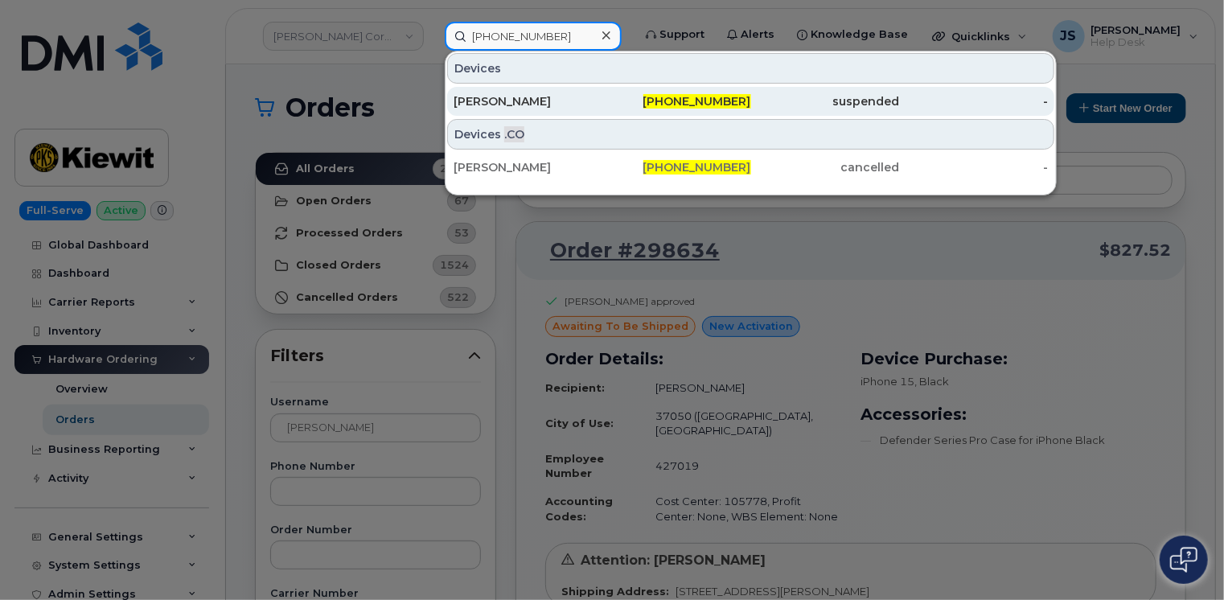
type input "[PHONE_NUMBER]"
click at [602, 112] on div "[PERSON_NAME]" at bounding box center [676, 101] width 149 height 29
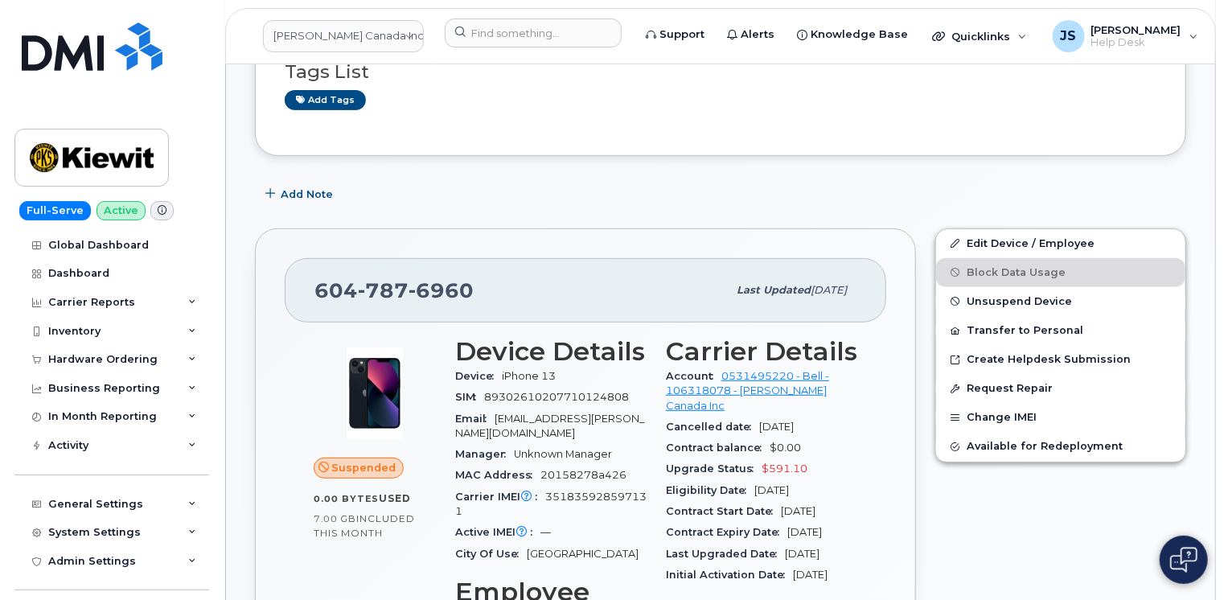
scroll to position [322, 0]
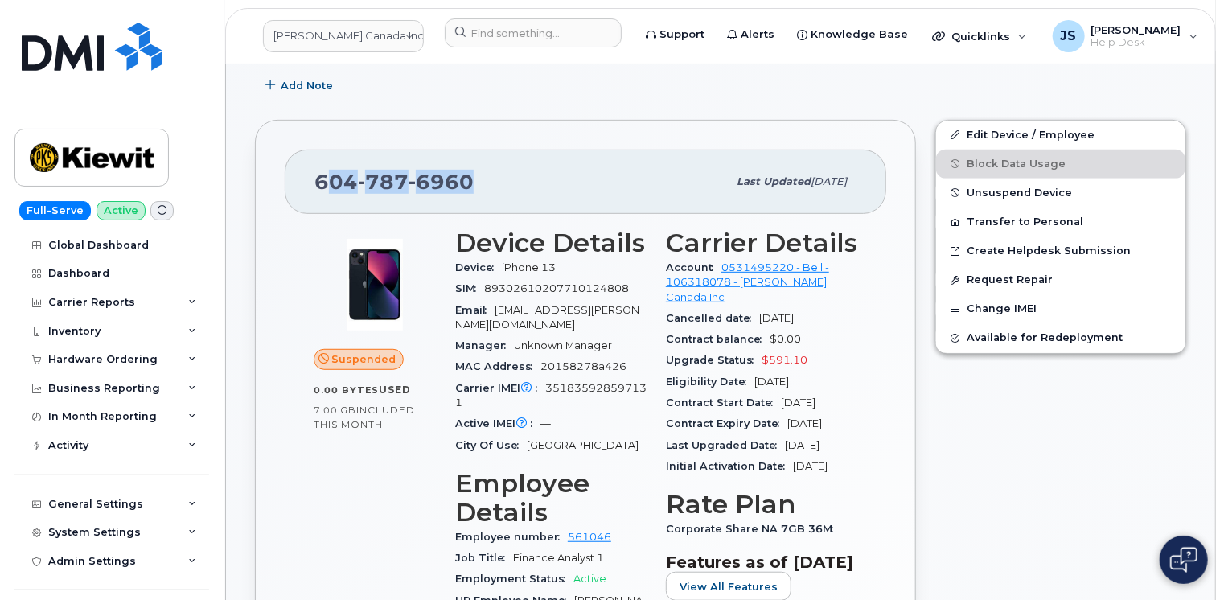
drag, startPoint x: 466, startPoint y: 180, endPoint x: 322, endPoint y: 172, distance: 145.0
click at [321, 172] on span "604 787 6960" at bounding box center [393, 182] width 159 height 24
click at [323, 173] on span "604 787 6960" at bounding box center [393, 182] width 159 height 24
click at [315, 177] on span "604 787 6960" at bounding box center [393, 182] width 159 height 24
drag, startPoint x: 316, startPoint y: 178, endPoint x: 367, endPoint y: 185, distance: 51.2
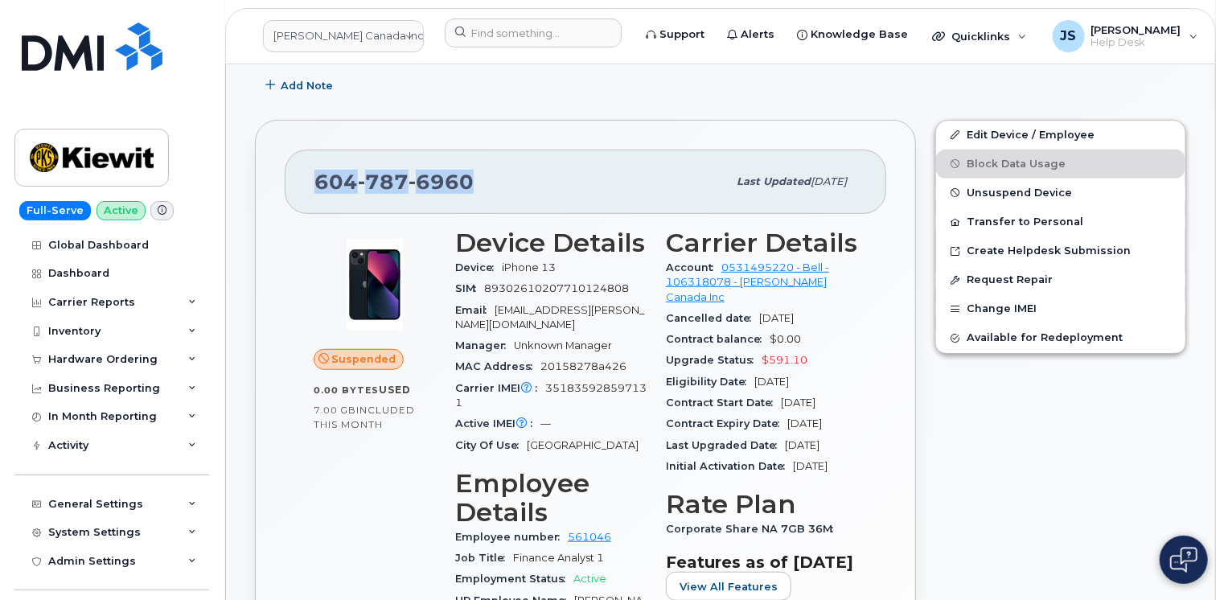
click at [367, 185] on span "604 787 6960" at bounding box center [393, 182] width 159 height 24
drag, startPoint x: 367, startPoint y: 185, endPoint x: 376, endPoint y: 179, distance: 11.2
copy span "604 787 6960"
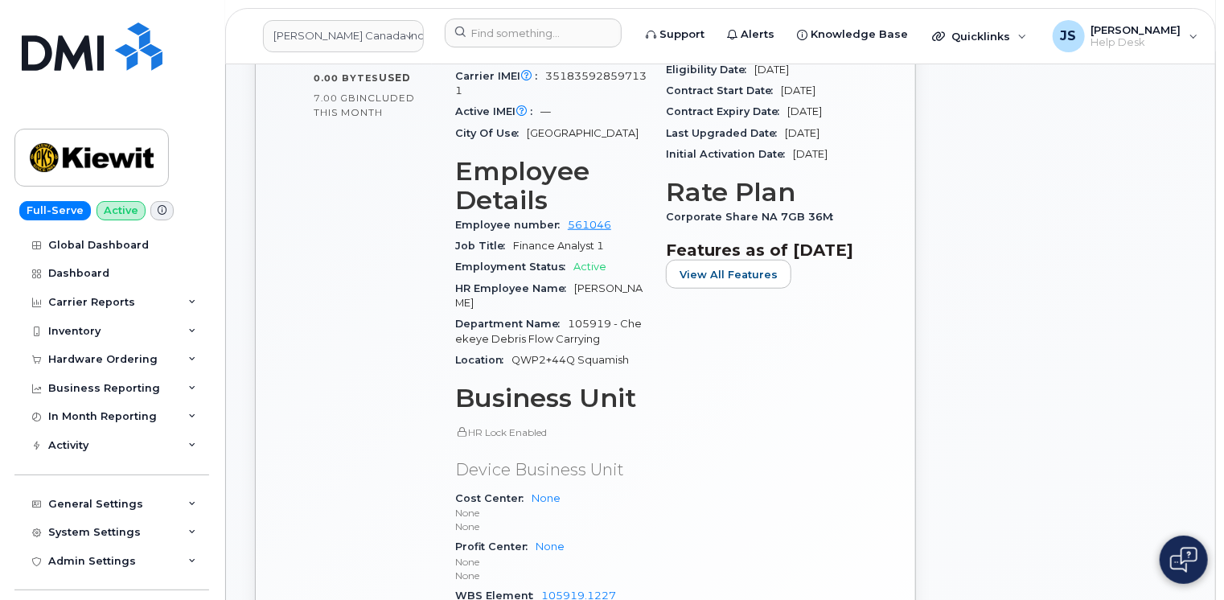
scroll to position [724, 0]
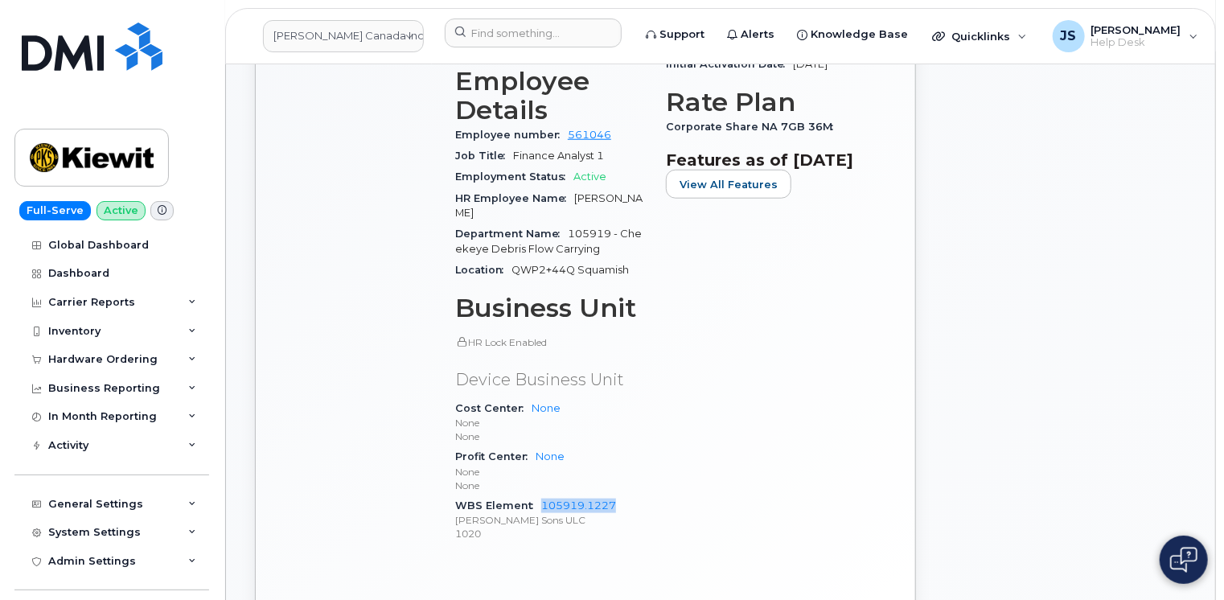
drag, startPoint x: 616, startPoint y: 504, endPoint x: 536, endPoint y: 510, distance: 79.8
click at [536, 510] on div "WBS Element 105919.1227 Peter Kiewit Sons ULC 1020" at bounding box center [550, 519] width 191 height 49
drag, startPoint x: 536, startPoint y: 510, endPoint x: 549, endPoint y: 508, distance: 13.0
copy link "105919.1227"
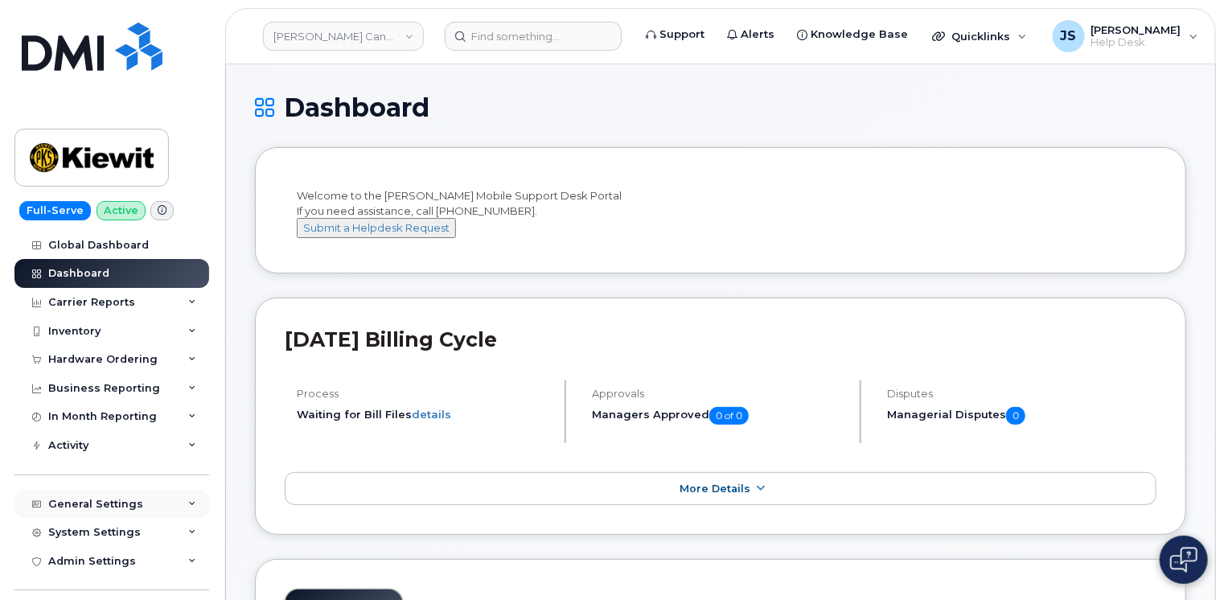
click at [190, 503] on icon at bounding box center [192, 504] width 8 height 8
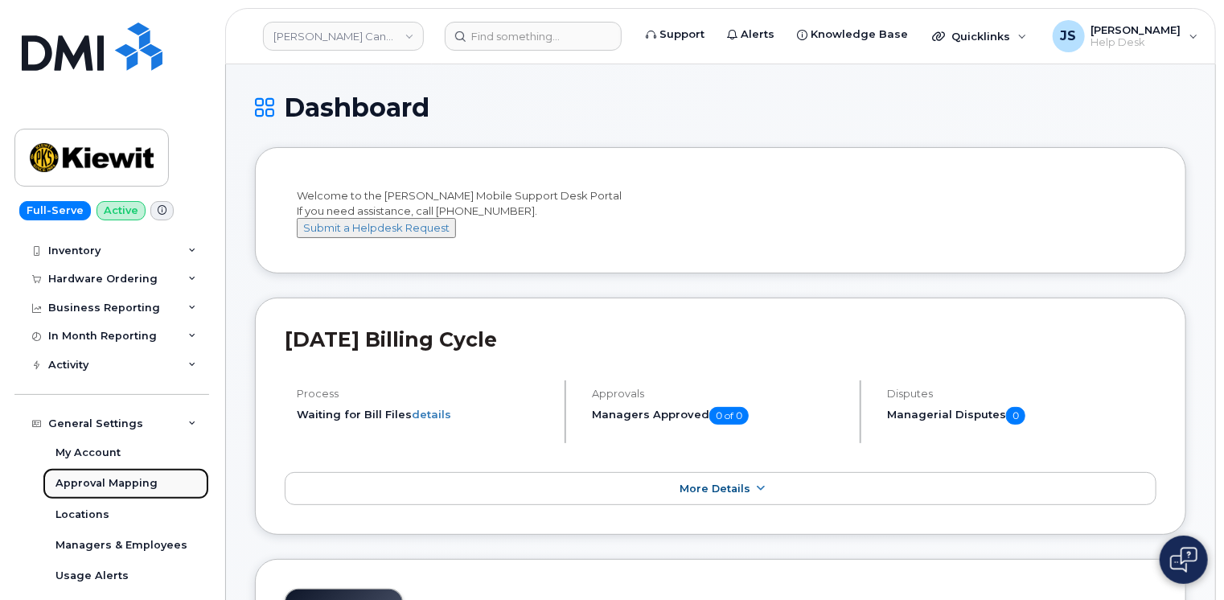
click at [101, 483] on div "Approval Mapping" at bounding box center [106, 483] width 102 height 14
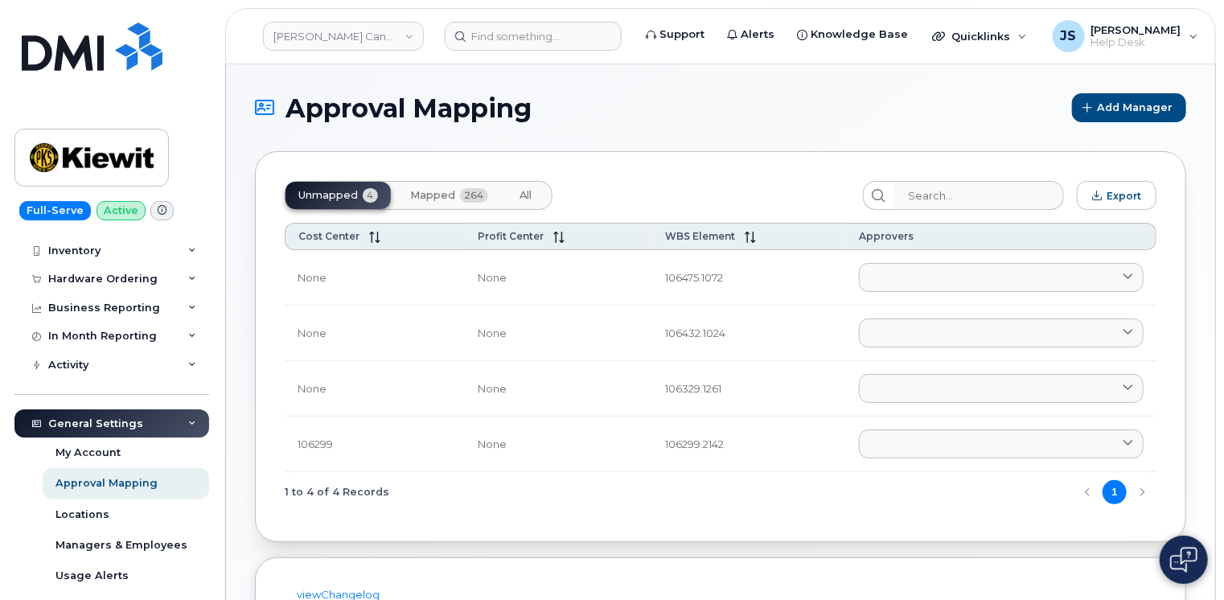
click at [437, 197] on span "Mapped" at bounding box center [432, 195] width 45 height 13
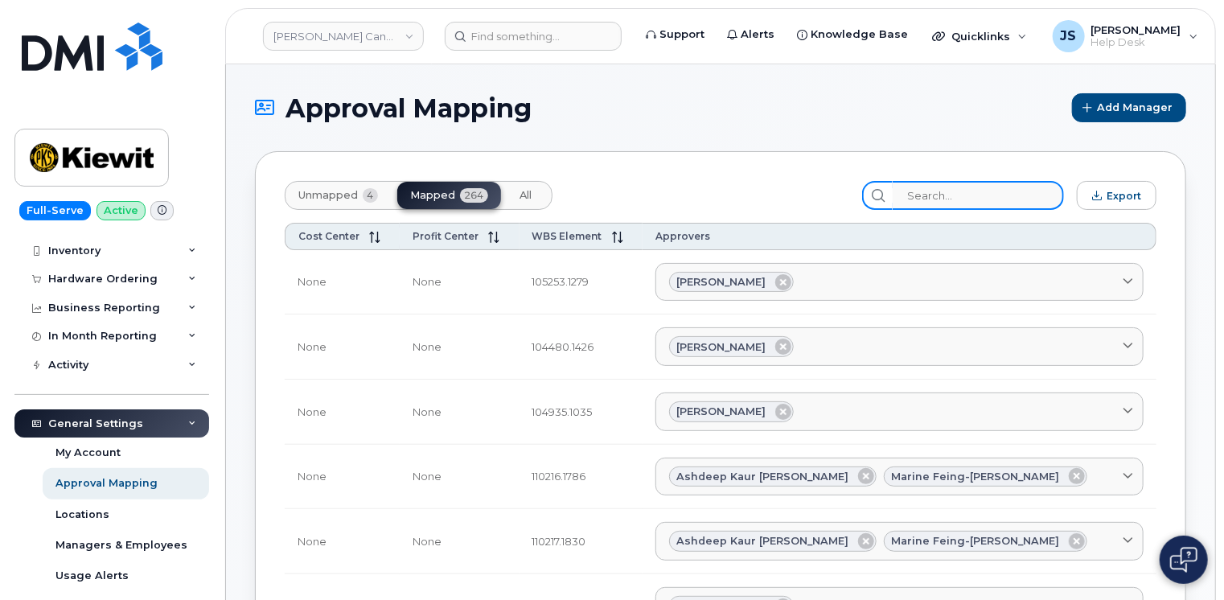
paste input "105919.1227"
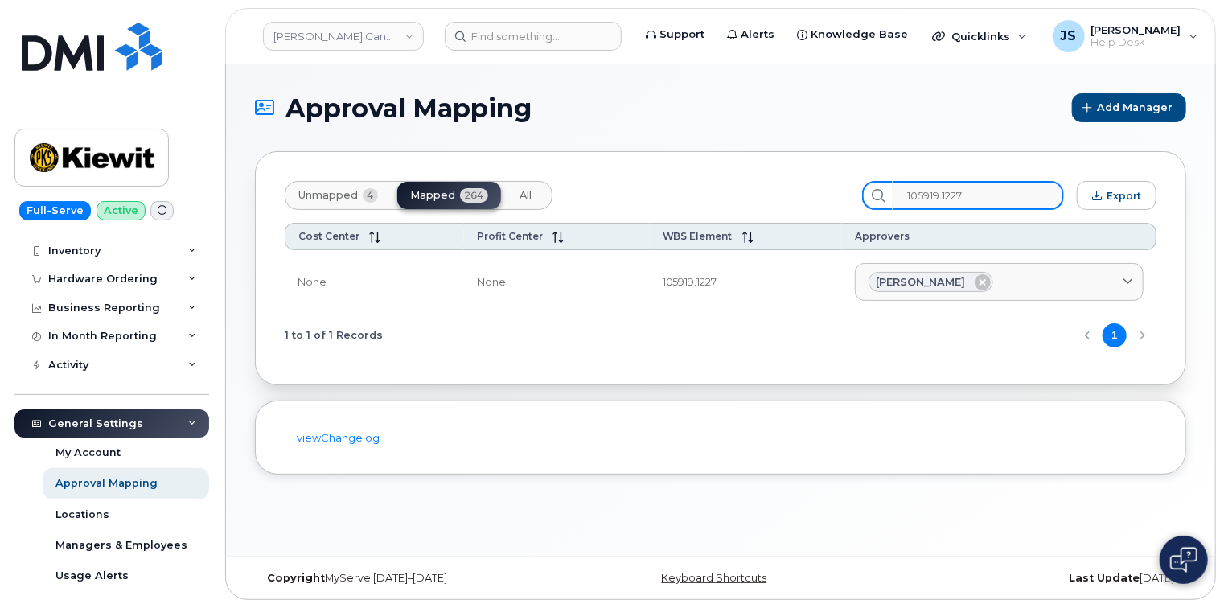
type input "105919.1227"
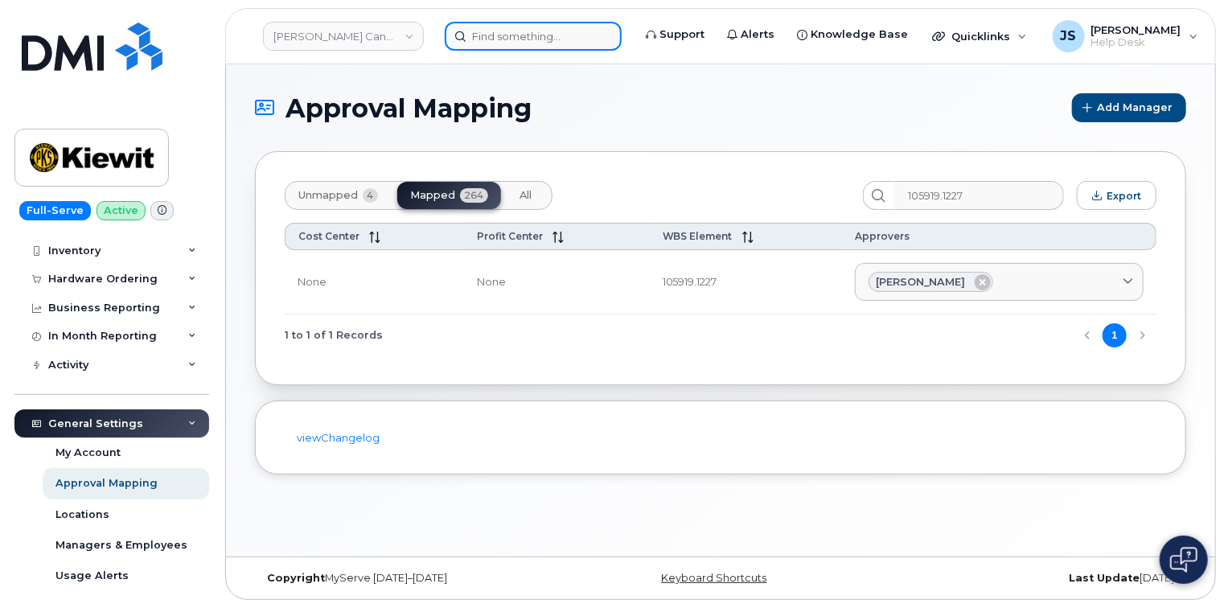
click at [503, 40] on input at bounding box center [533, 36] width 177 height 29
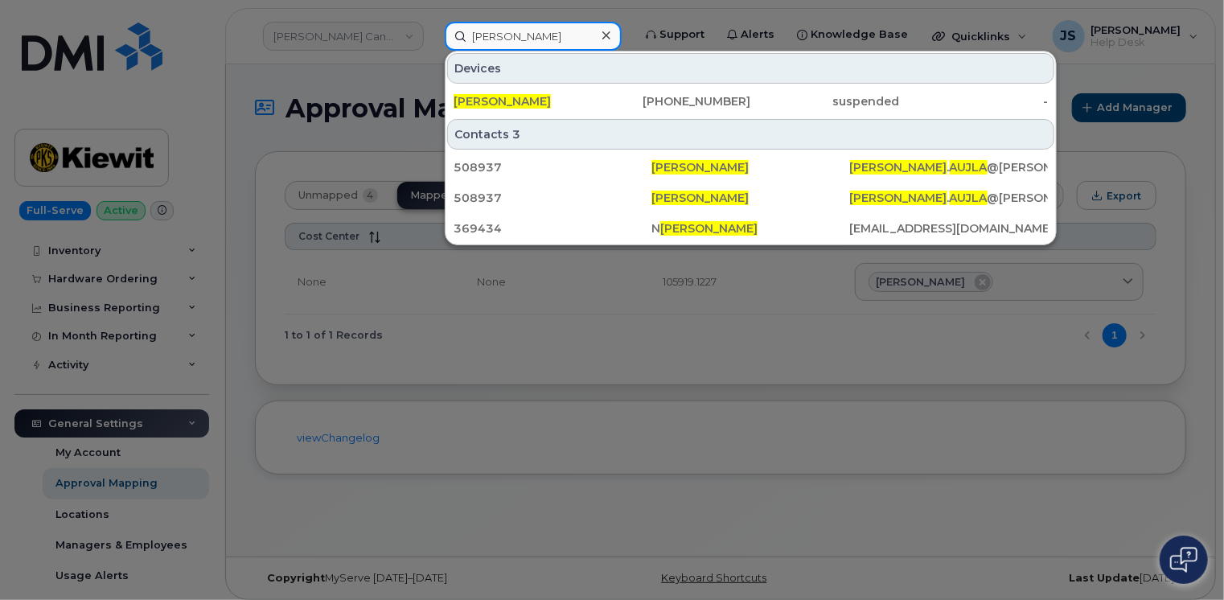
type input "[PERSON_NAME]"
